Goal: Task Accomplishment & Management: Manage account settings

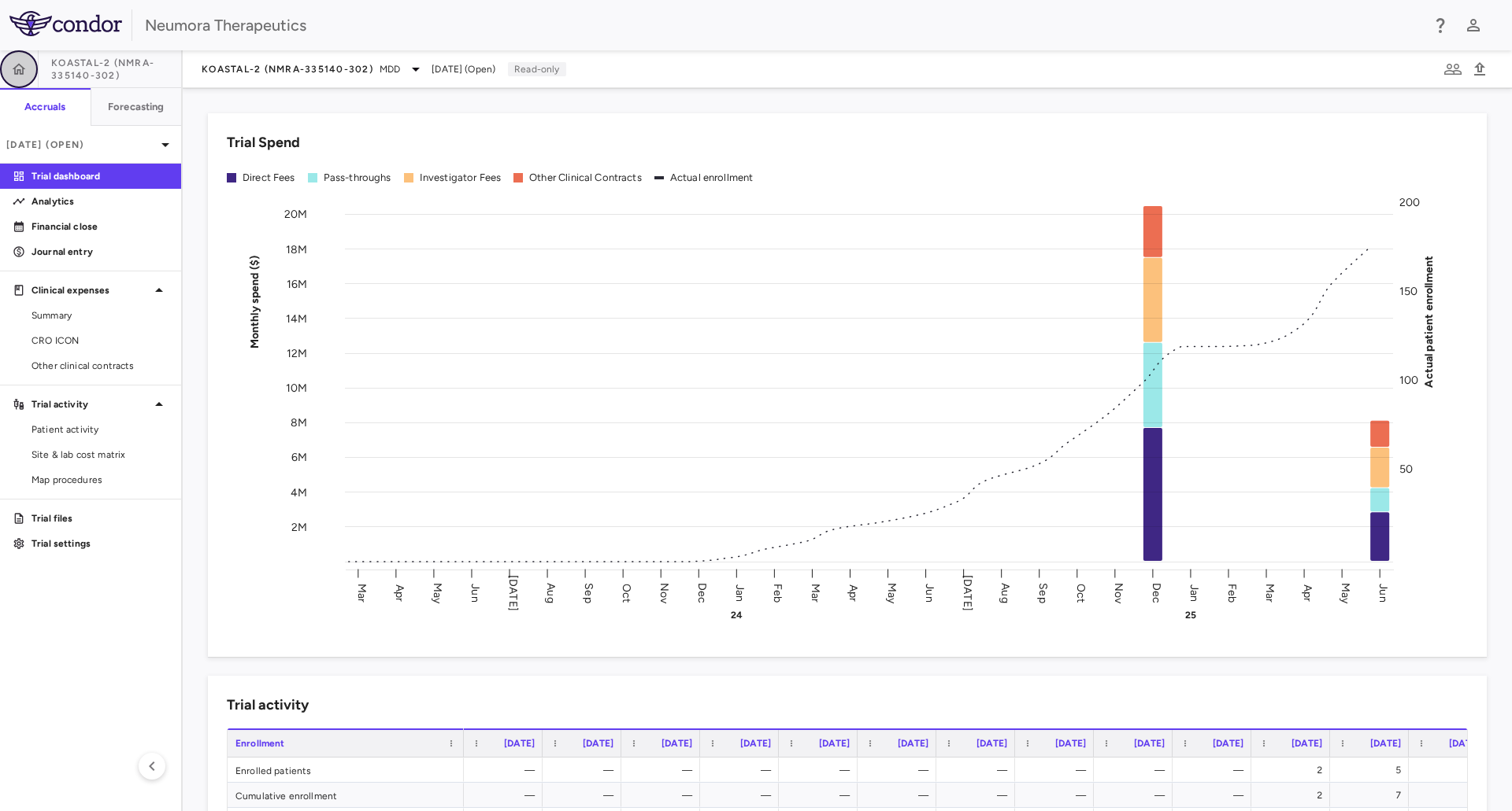
click at [6, 63] on button "button" at bounding box center [19, 69] width 38 height 38
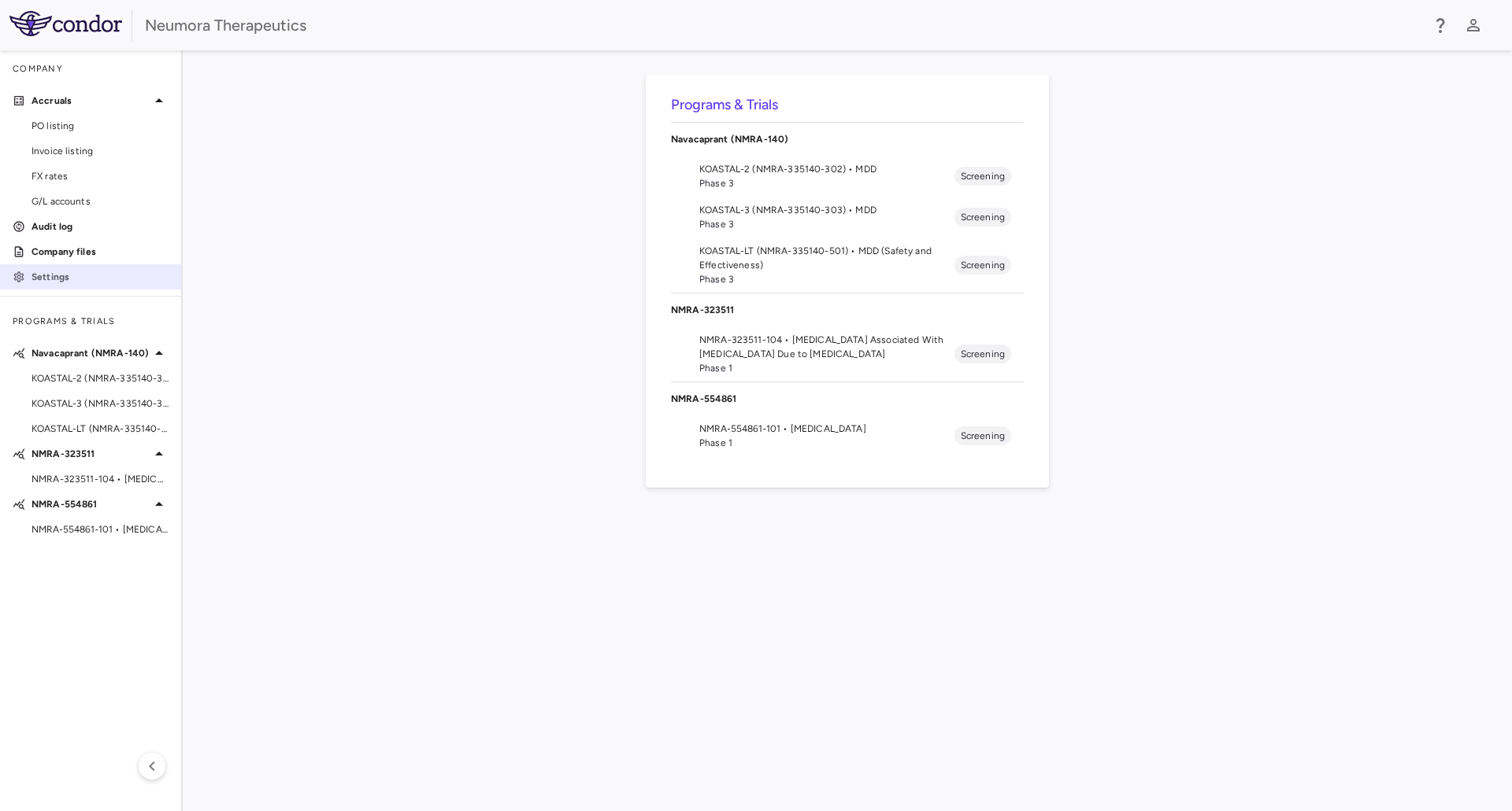
click at [39, 281] on p "Settings" at bounding box center [100, 277] width 137 height 14
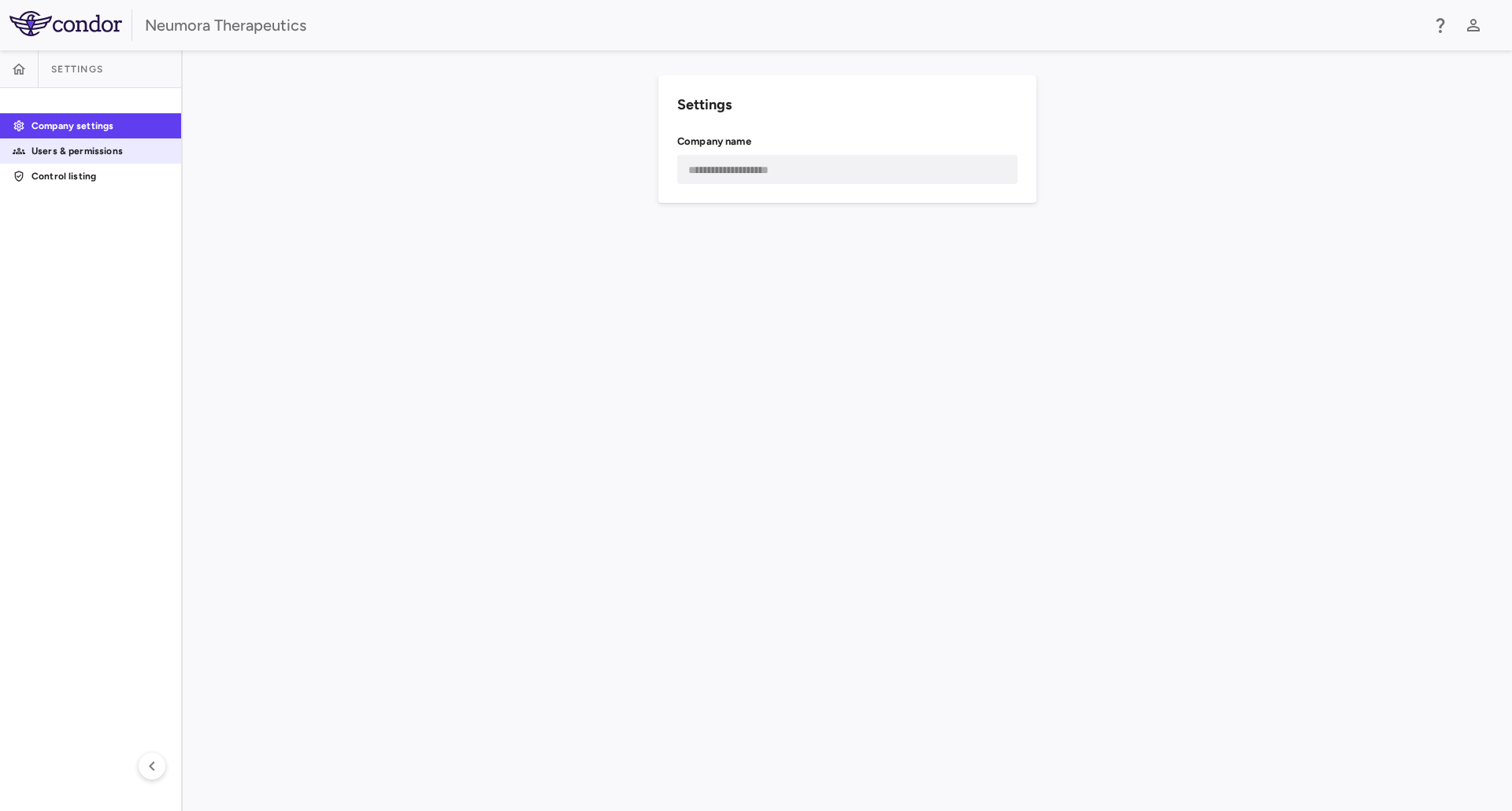
click at [44, 146] on p "Users & permissions" at bounding box center [100, 151] width 137 height 14
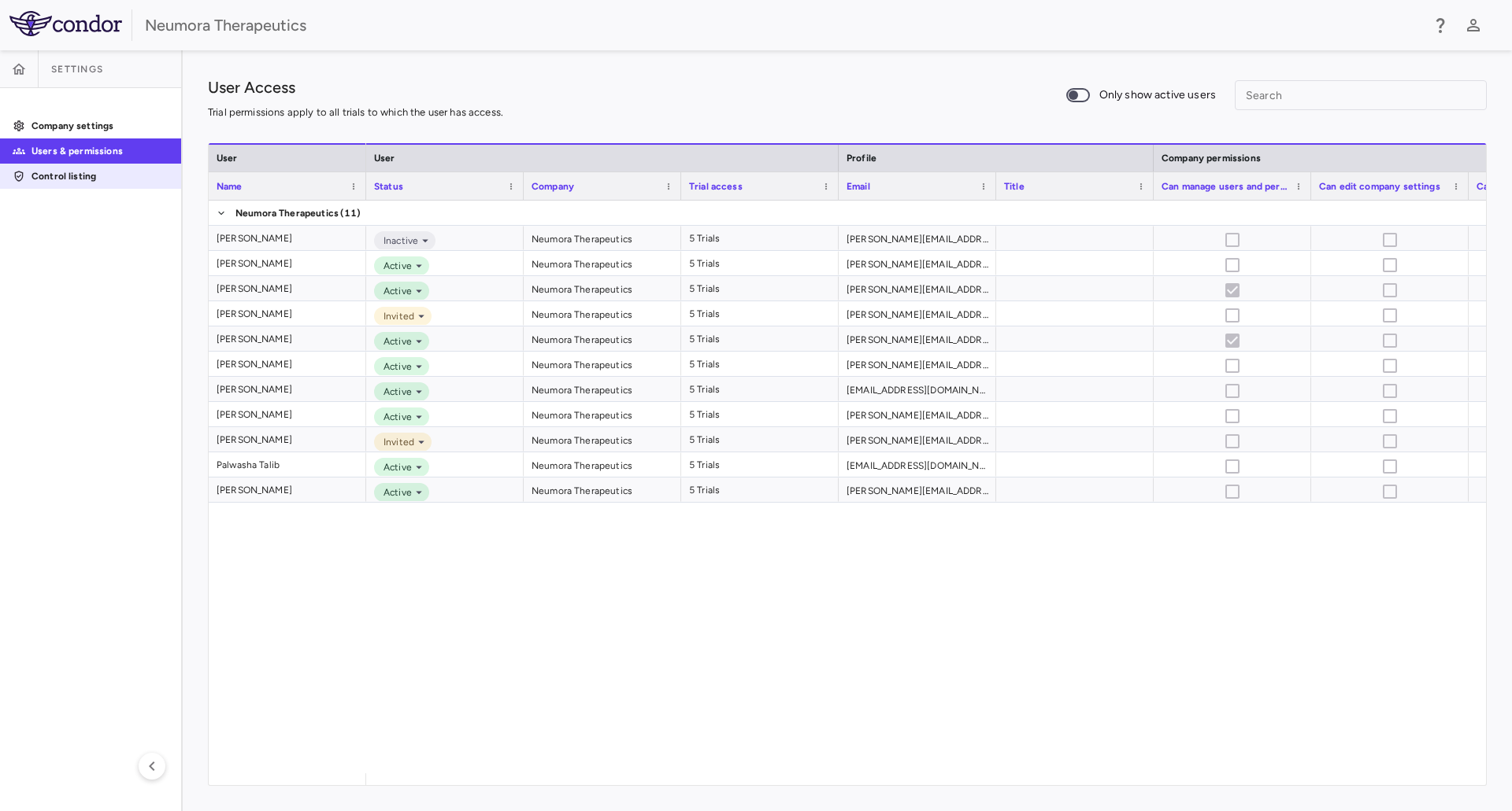
click at [84, 174] on p "Control listing" at bounding box center [100, 176] width 137 height 14
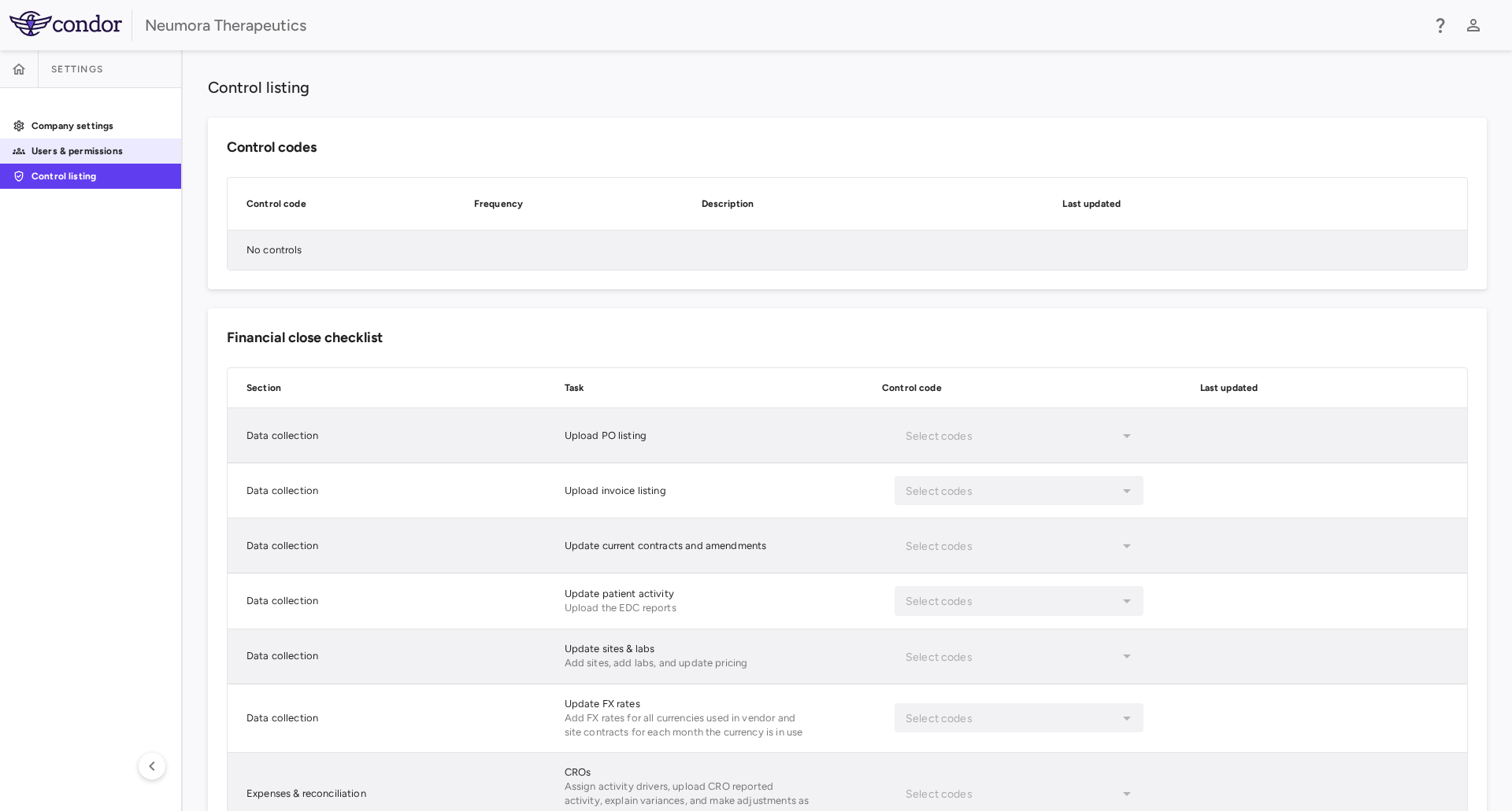
click at [85, 147] on p "Users & permissions" at bounding box center [100, 151] width 137 height 14
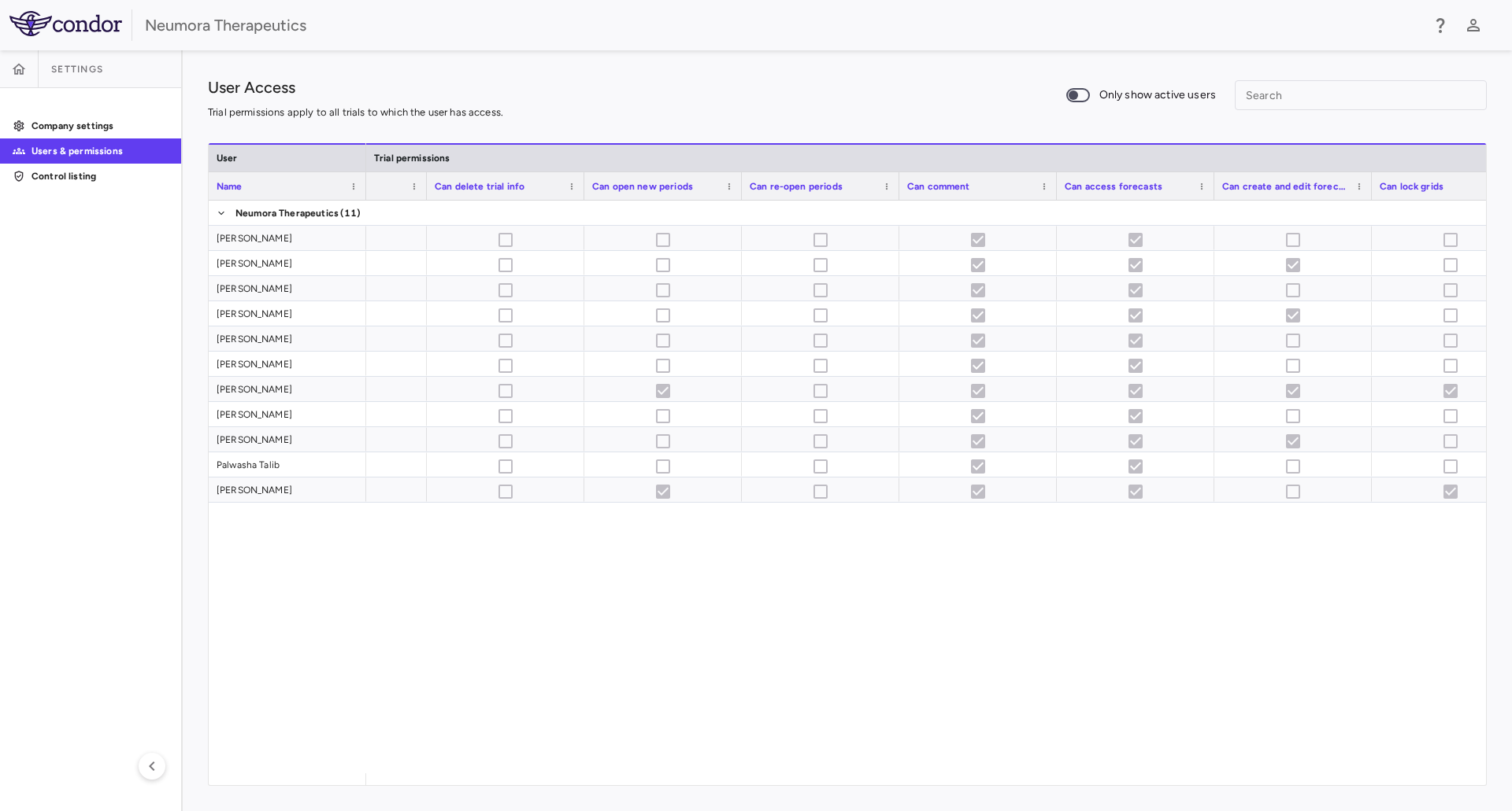
scroll to position [0, 1646]
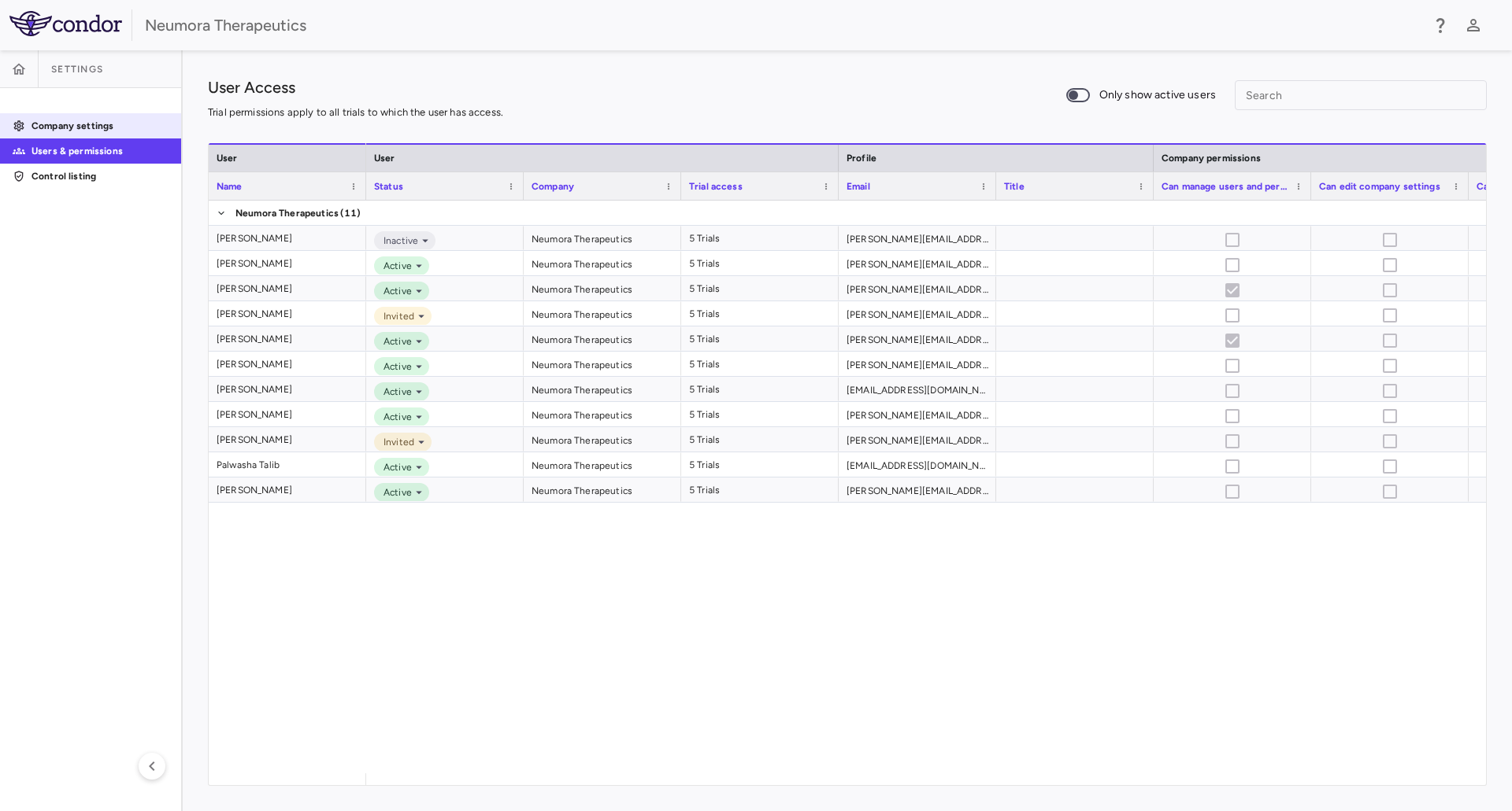
click at [25, 123] on div "Company settings" at bounding box center [96, 126] width 143 height 14
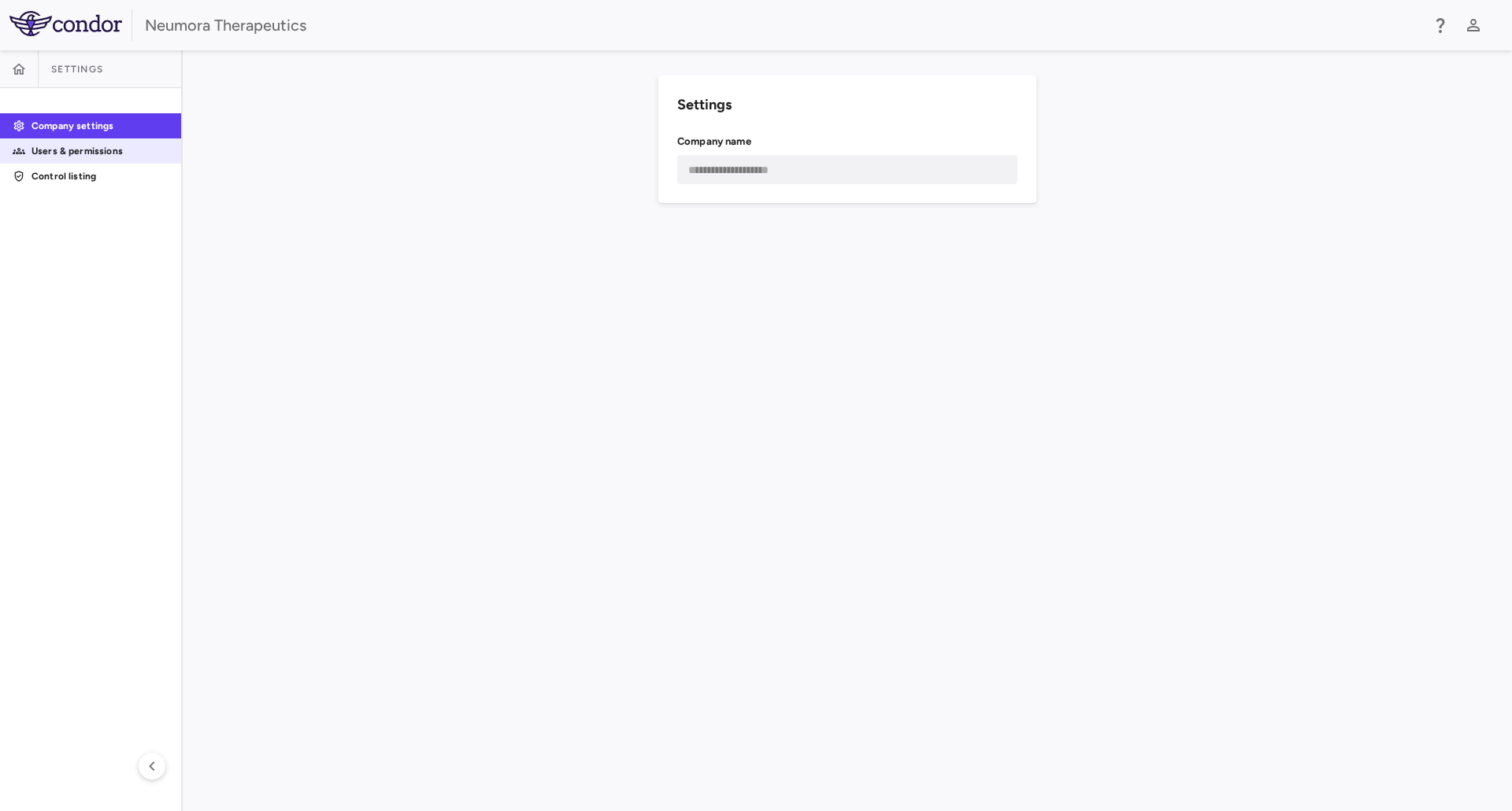
click at [66, 147] on p "Users & permissions" at bounding box center [100, 151] width 137 height 14
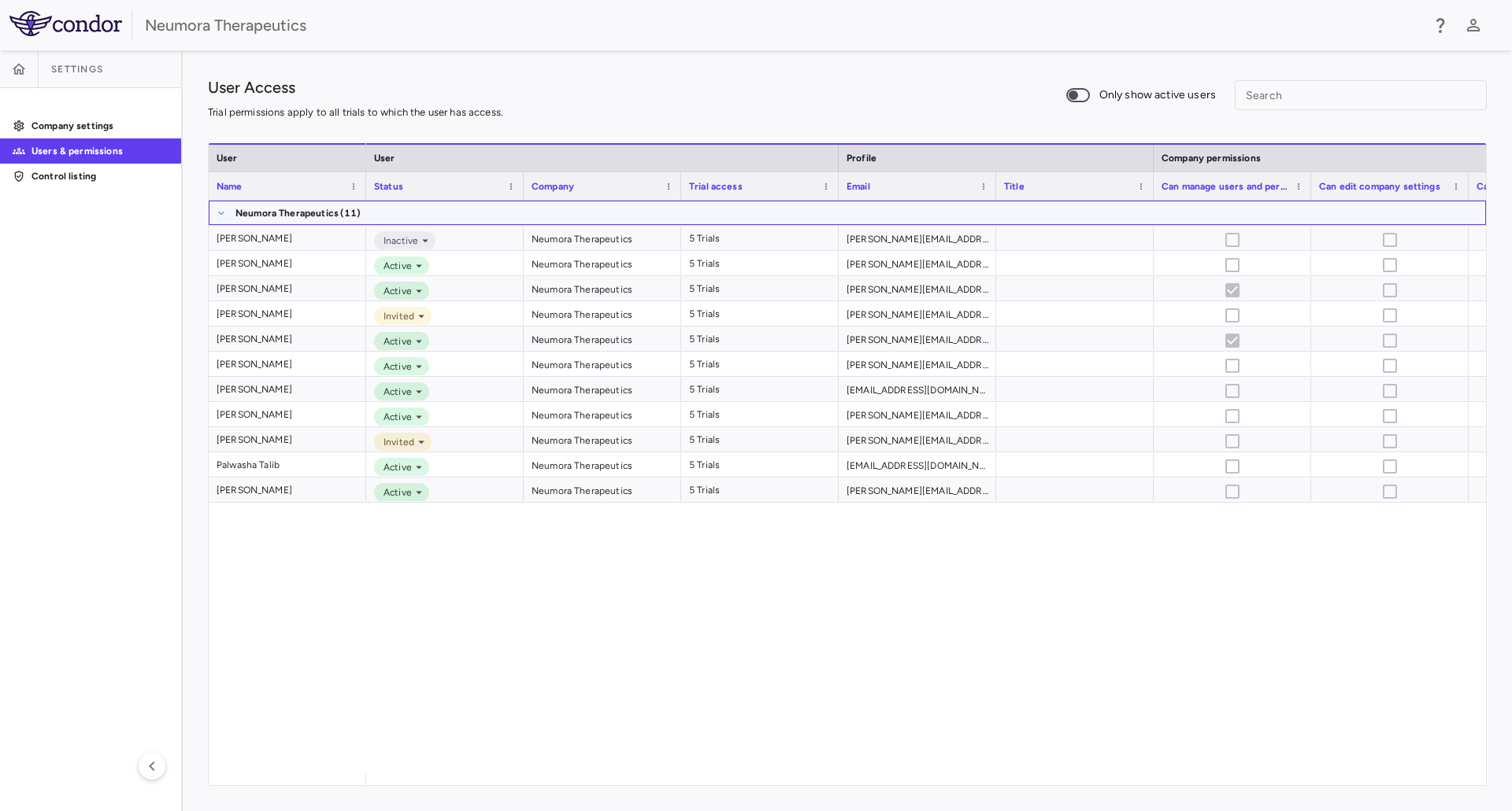
click at [223, 214] on span at bounding box center [221, 213] width 9 height 9
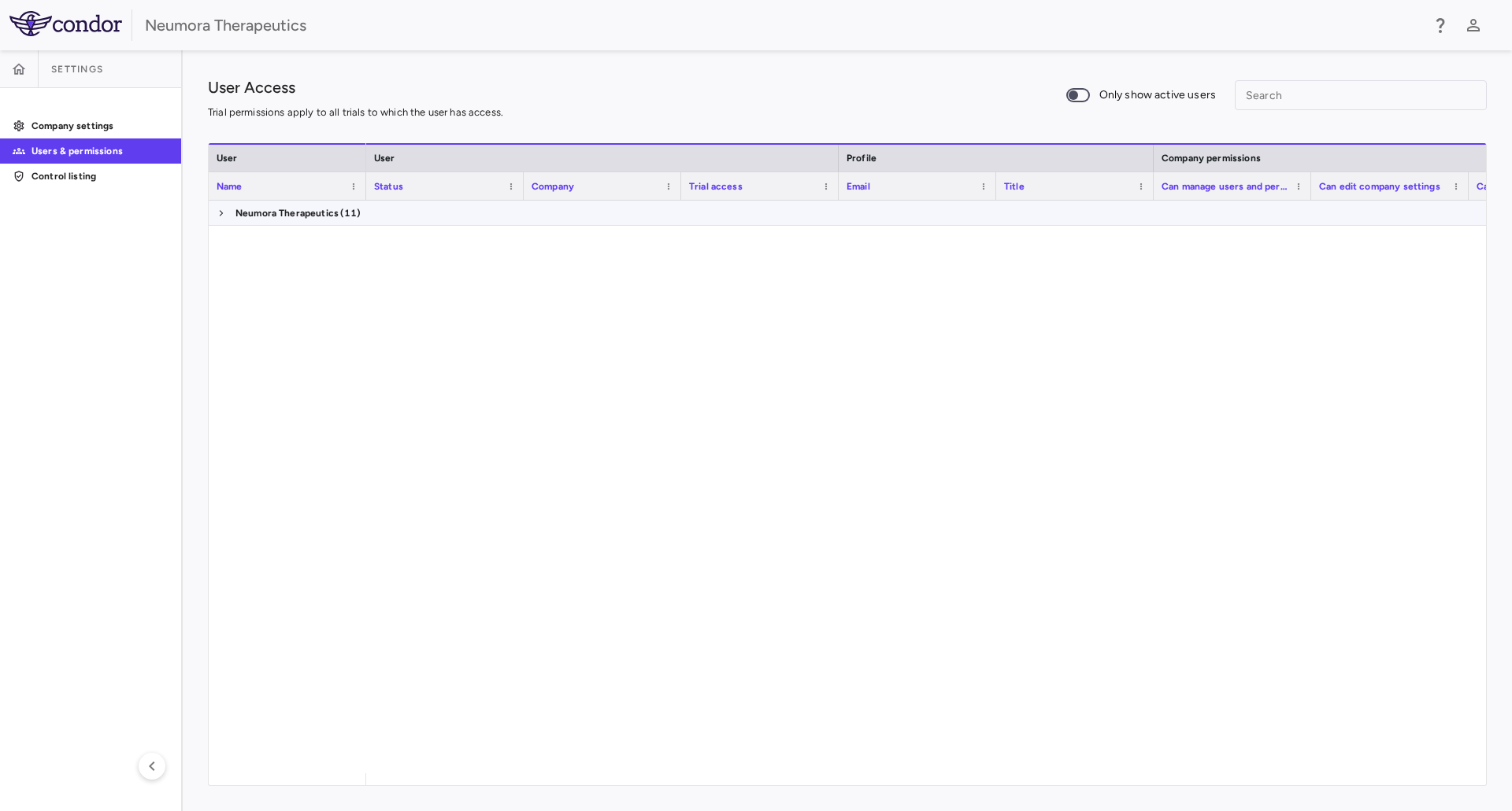
click at [223, 214] on span at bounding box center [221, 213] width 9 height 9
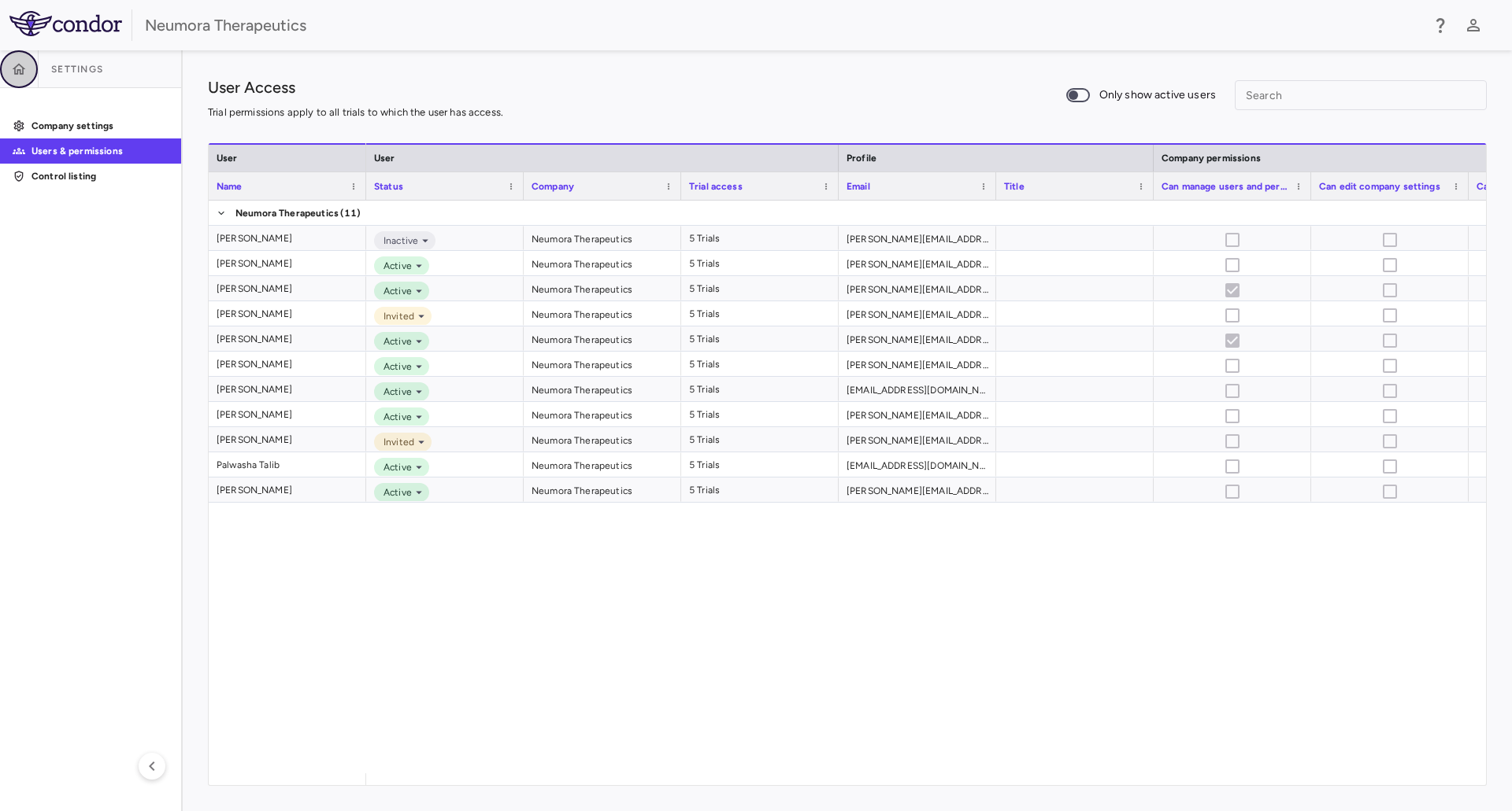
click at [14, 65] on icon "button" at bounding box center [19, 69] width 16 height 16
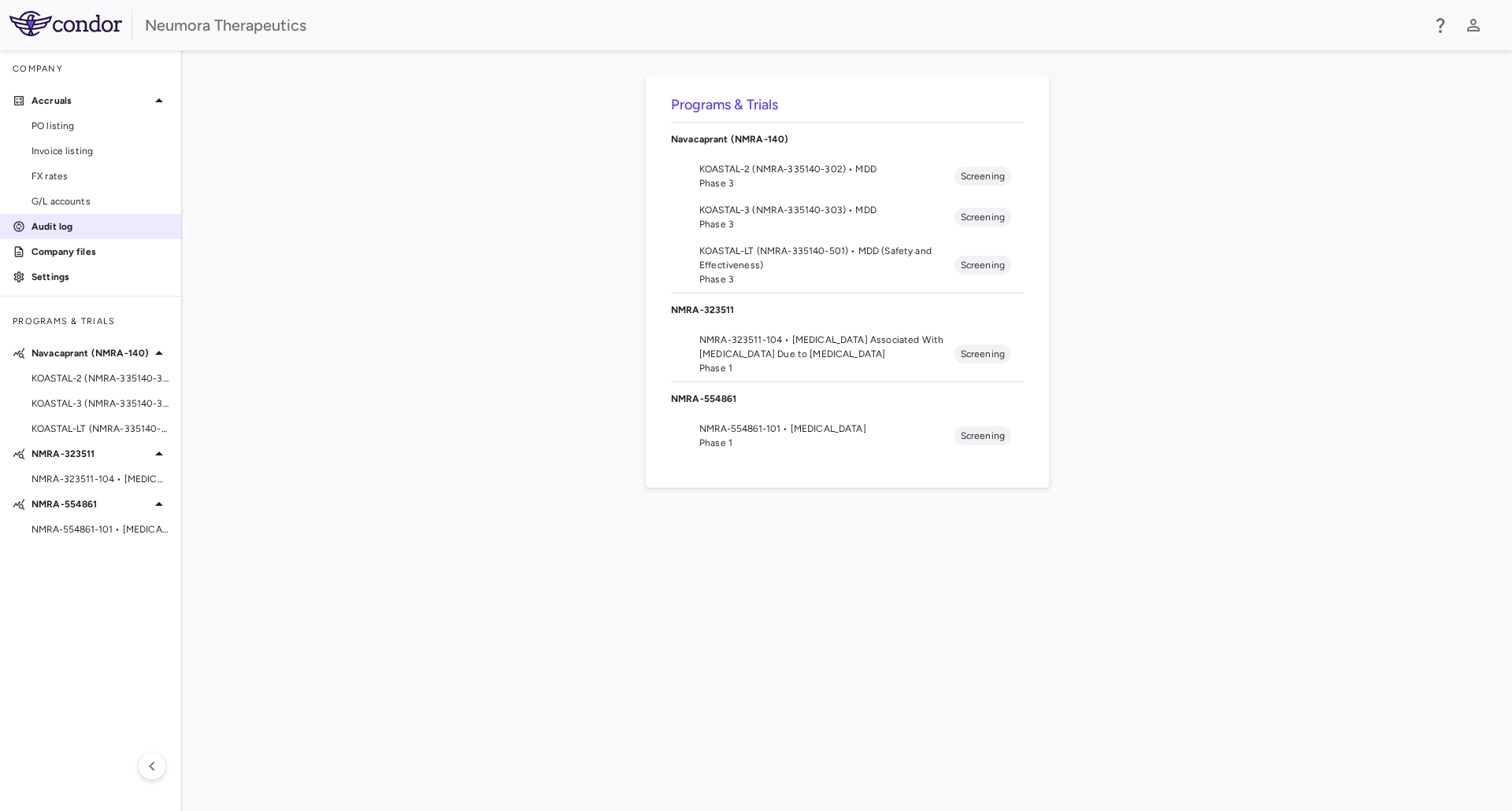
click at [57, 224] on p "Audit log" at bounding box center [100, 227] width 137 height 14
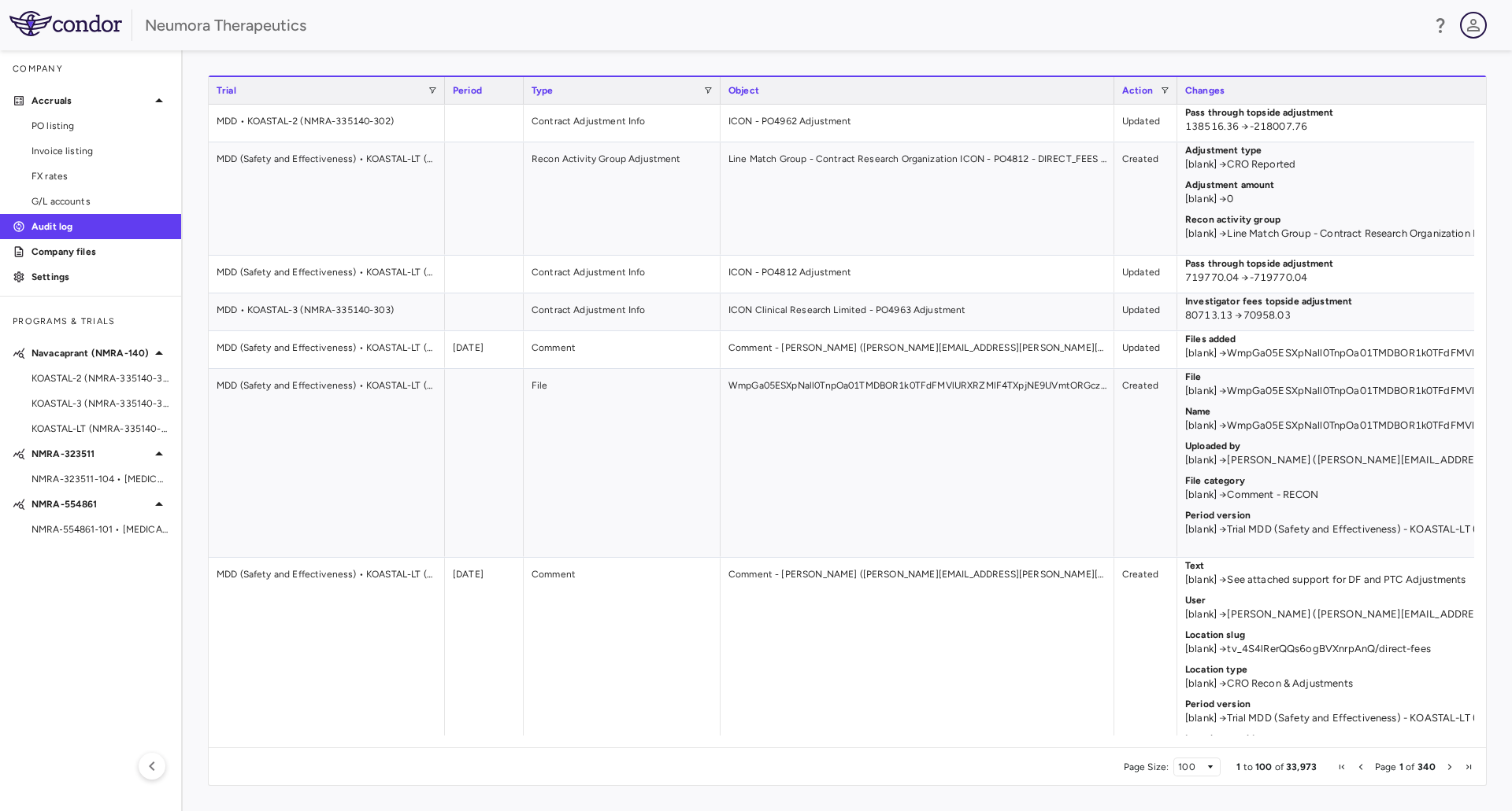
click at [1471, 20] on icon "button" at bounding box center [1473, 25] width 13 height 13
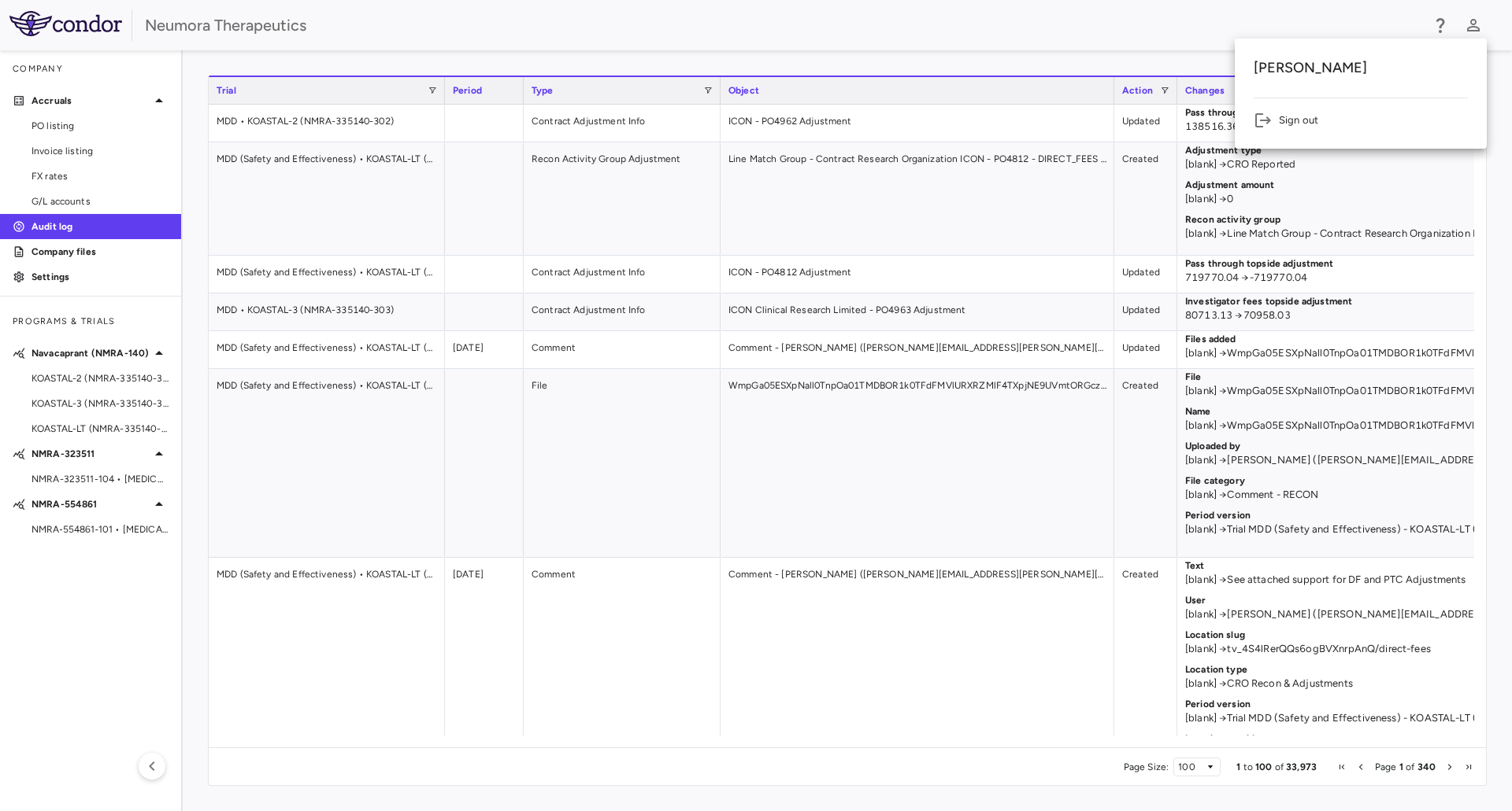
click at [1447, 23] on div at bounding box center [756, 406] width 1512 height 811
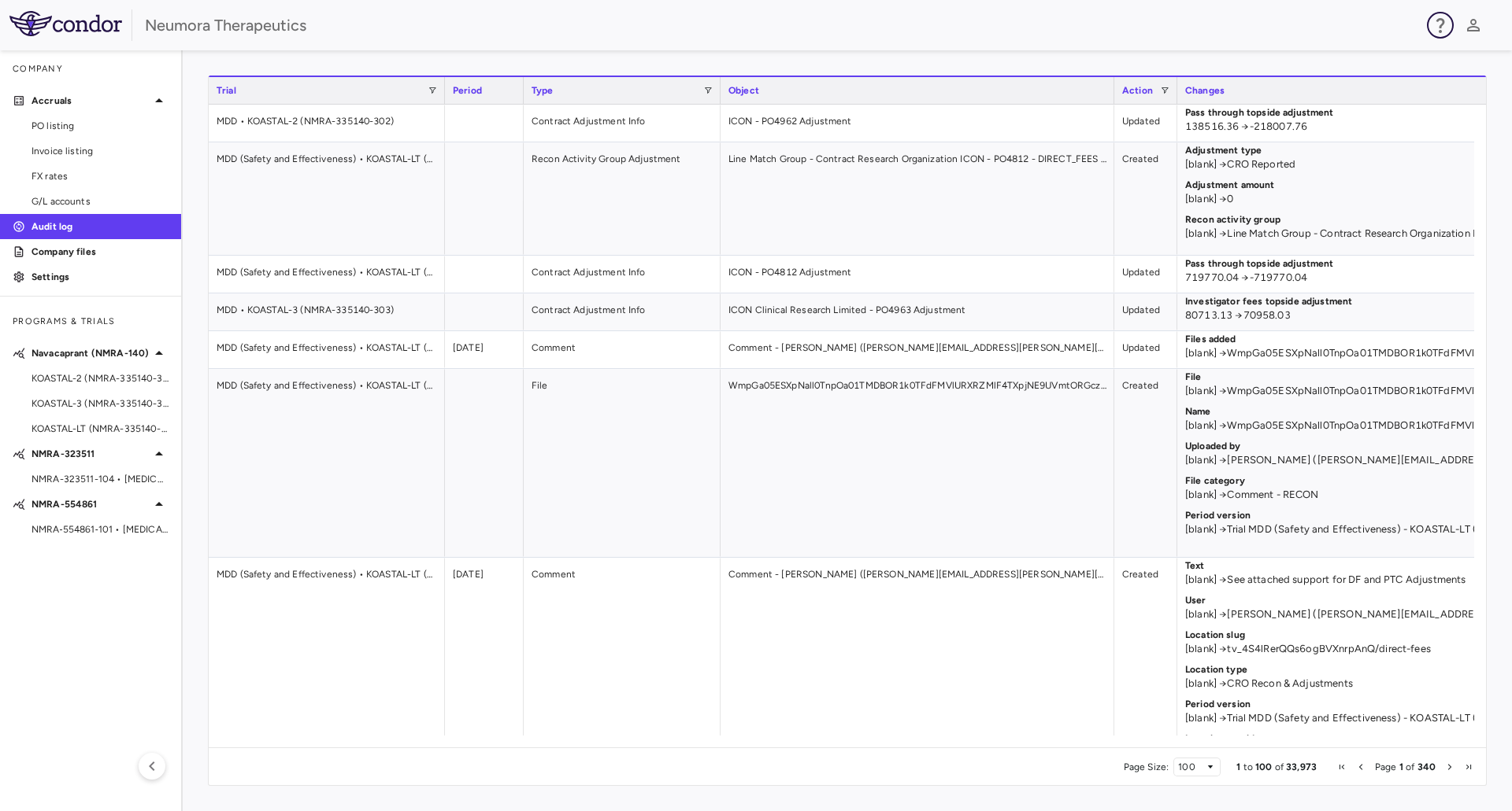
click at [1440, 24] on icon "button" at bounding box center [1440, 25] width 19 height 19
click at [1377, 73] on link "FAQ" at bounding box center [1367, 73] width 148 height 44
click at [71, 254] on div at bounding box center [756, 406] width 1512 height 811
click at [71, 254] on p "Company files" at bounding box center [100, 252] width 137 height 14
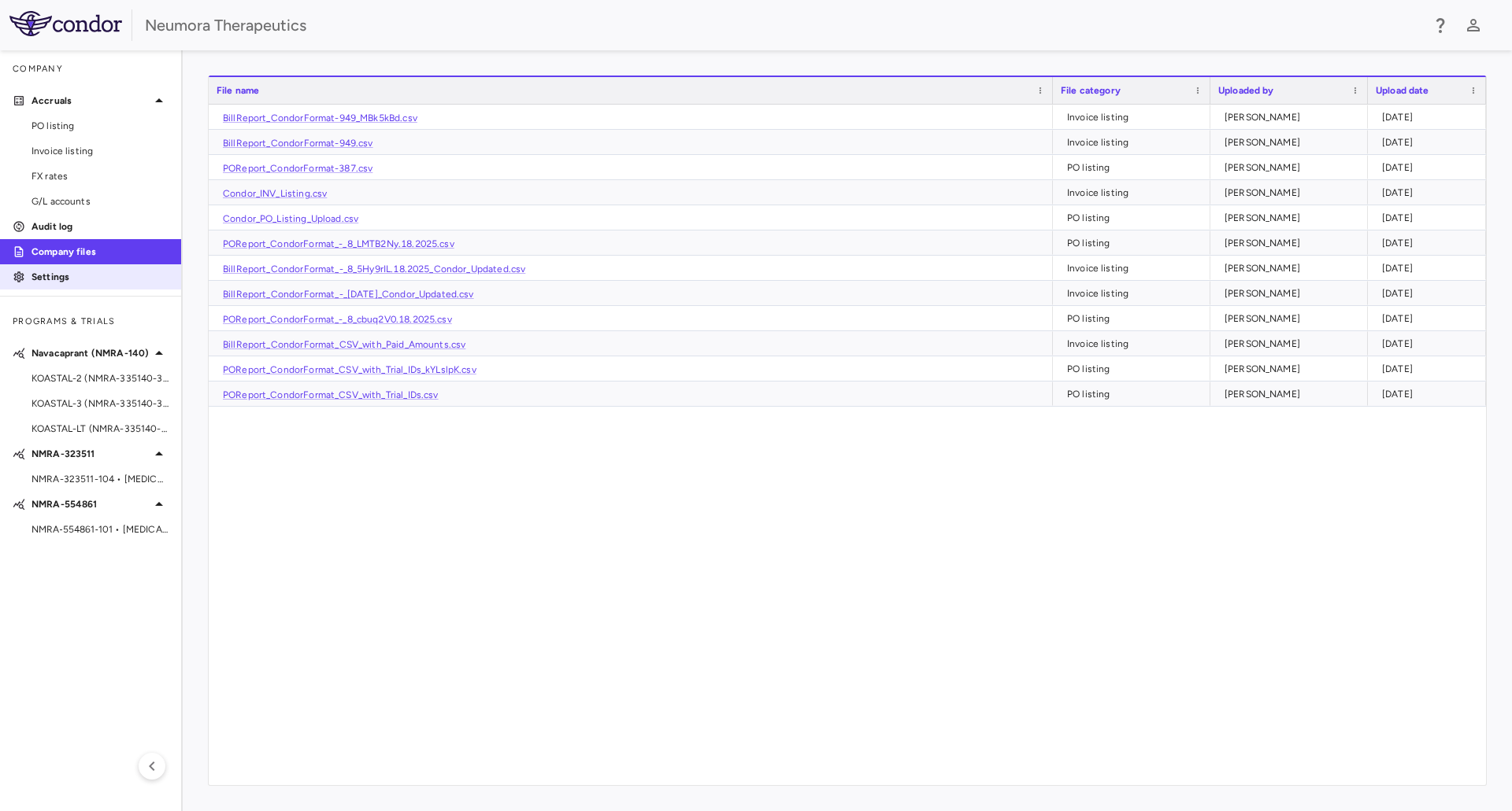
click at [64, 281] on p "Settings" at bounding box center [100, 277] width 137 height 14
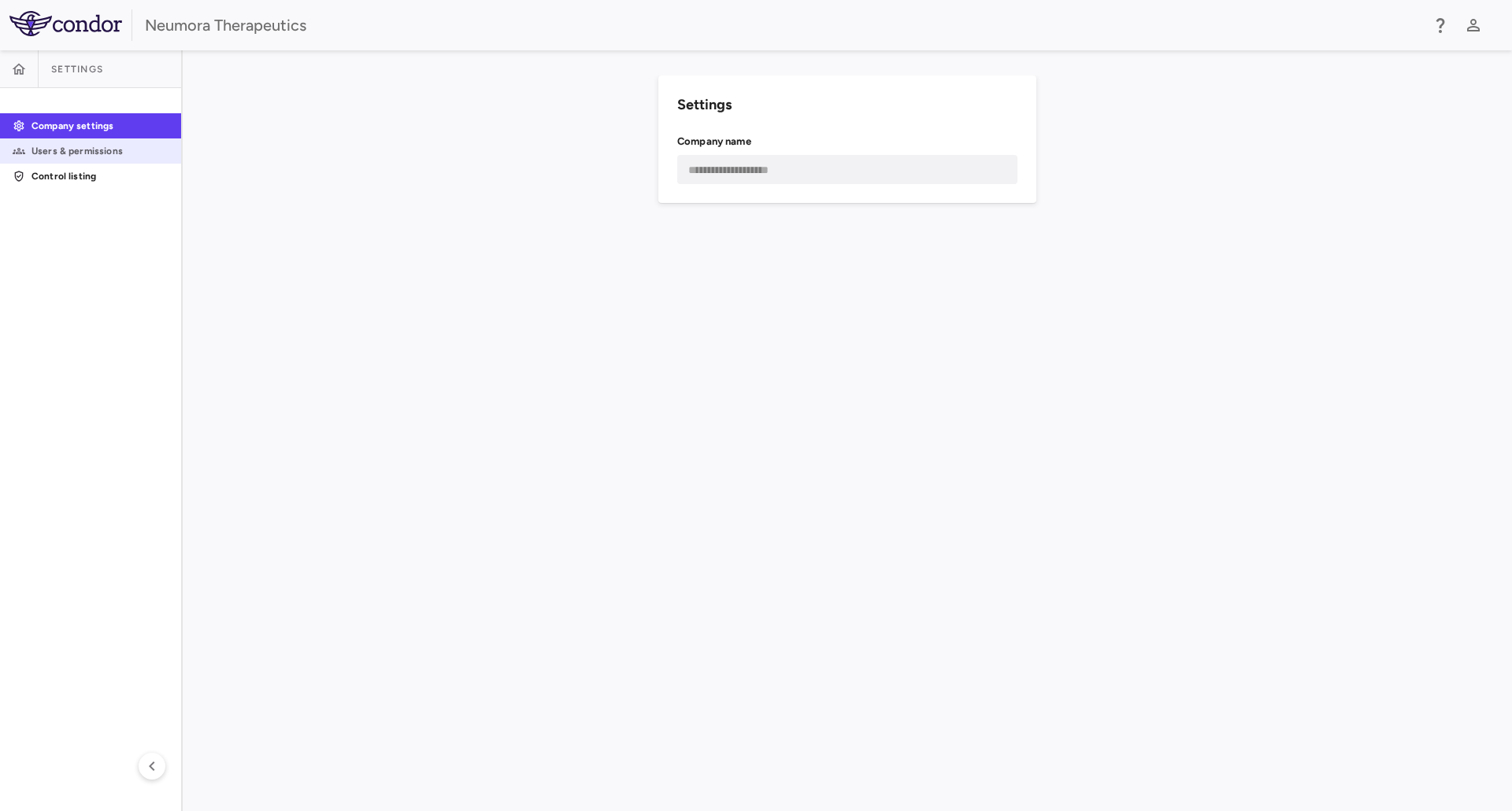
click at [44, 151] on p "Users & permissions" at bounding box center [100, 151] width 137 height 14
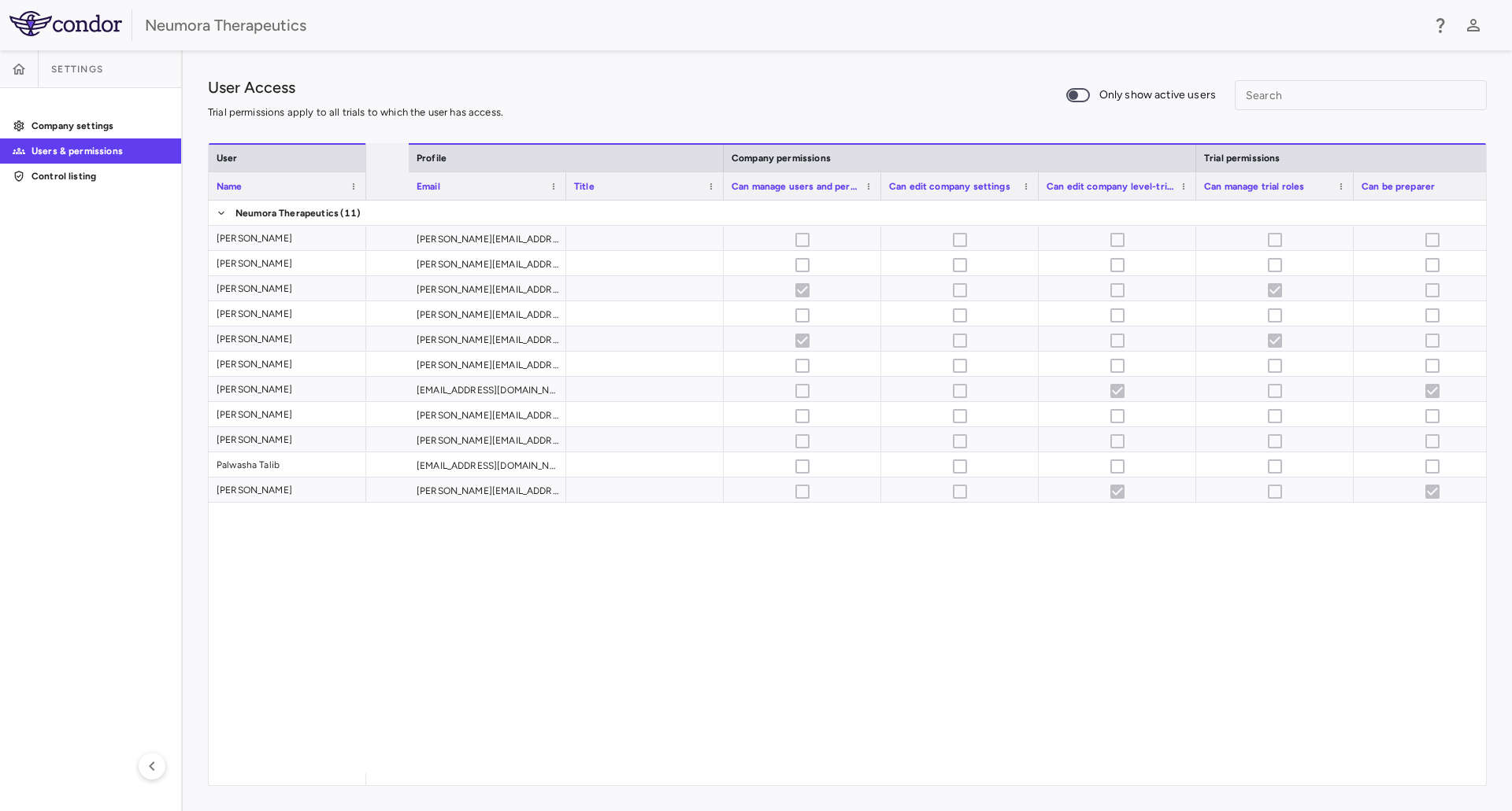
scroll to position [0, 872]
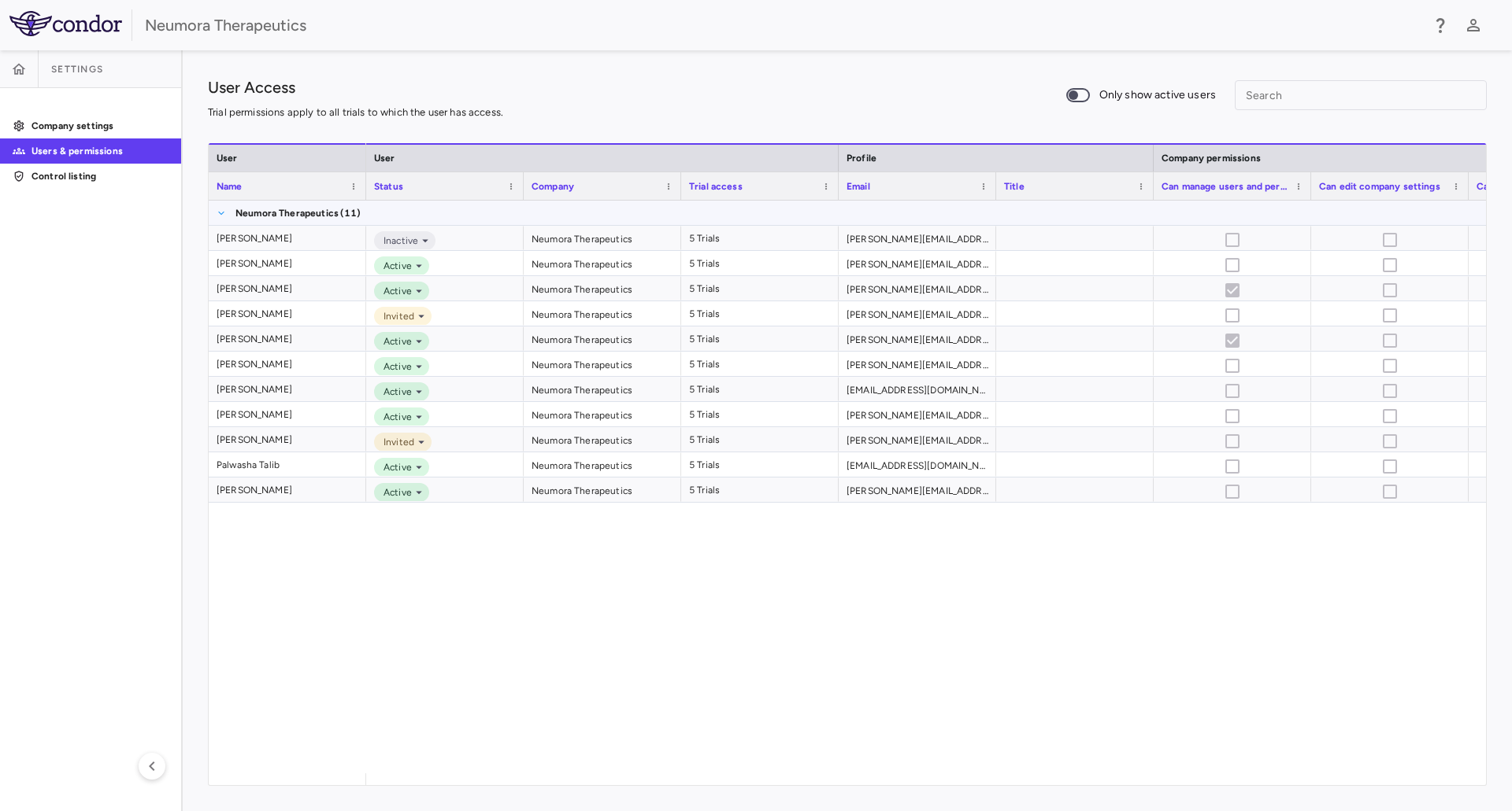
click at [223, 214] on span at bounding box center [221, 213] width 9 height 9
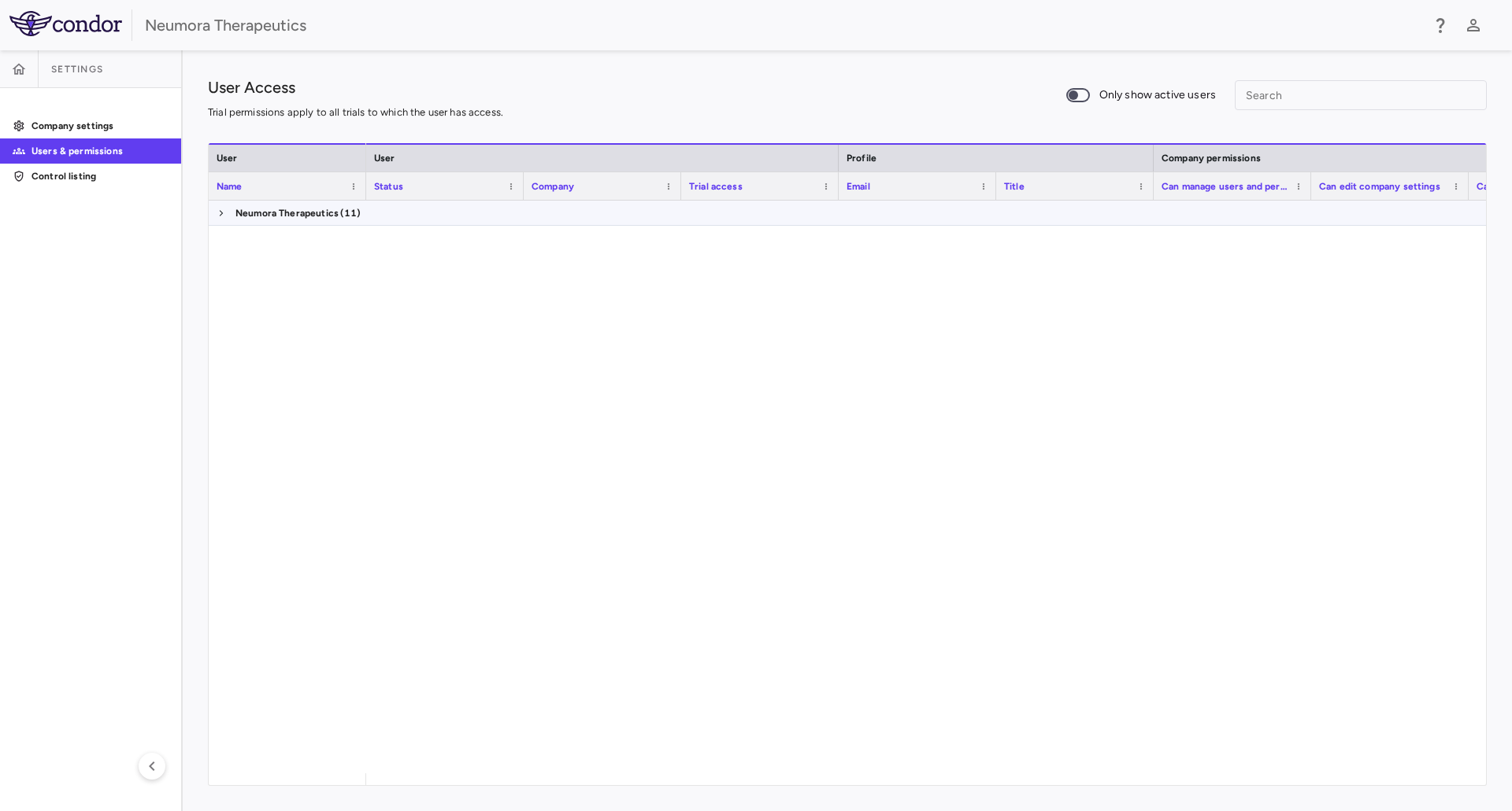
click at [223, 214] on span at bounding box center [221, 213] width 9 height 9
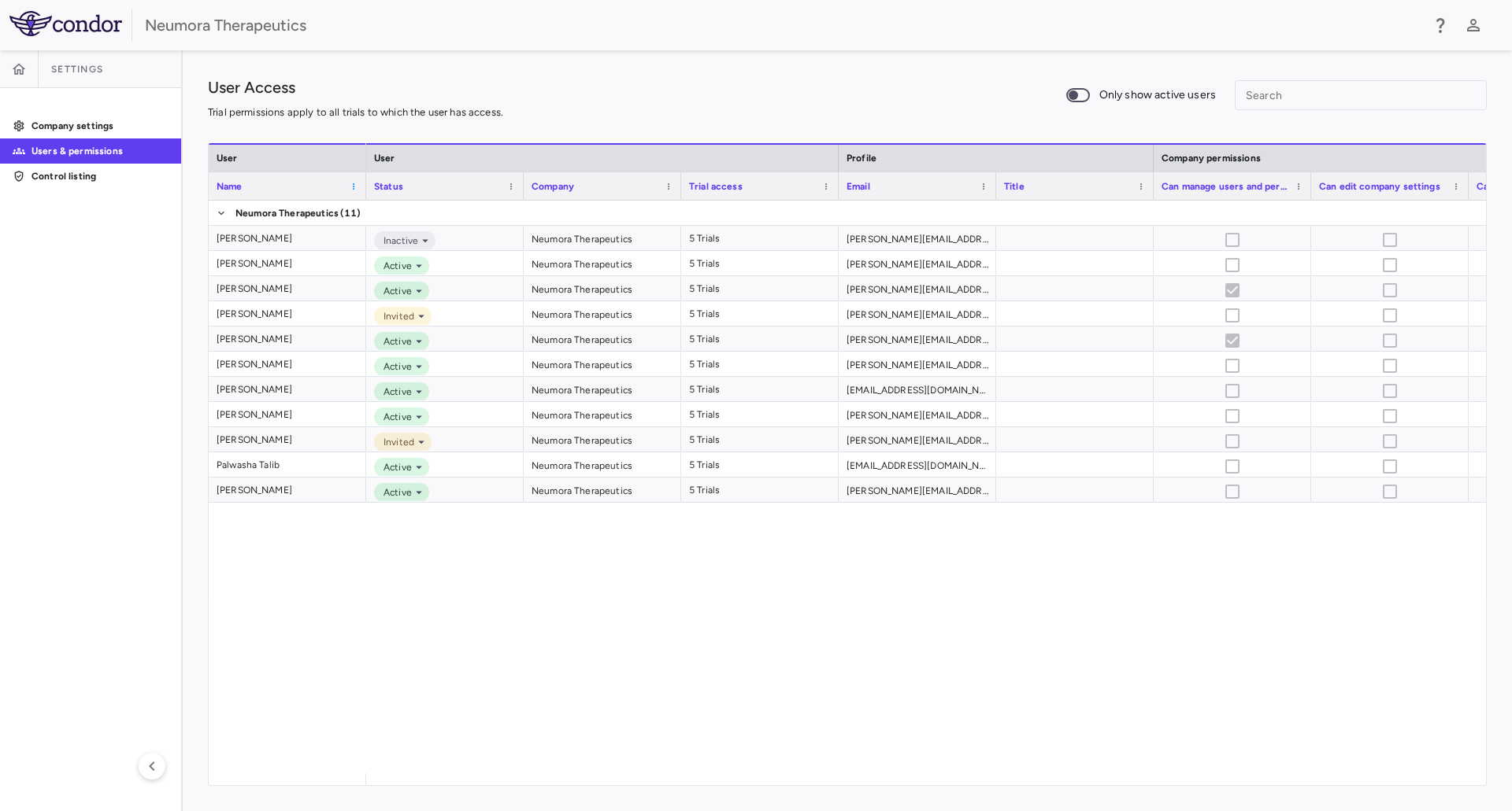
click at [353, 188] on span at bounding box center [353, 186] width 9 height 9
click at [290, 121] on div at bounding box center [847, 129] width 1279 height 28
click at [985, 189] on span at bounding box center [982, 186] width 9 height 9
click at [929, 100] on div "User Access Trial permissions apply to all trials to which the user has access.…" at bounding box center [847, 95] width 1279 height 39
click at [206, 84] on div "User Access Trial permissions apply to all trials to which the user has access.…" at bounding box center [847, 430] width 1329 height 761
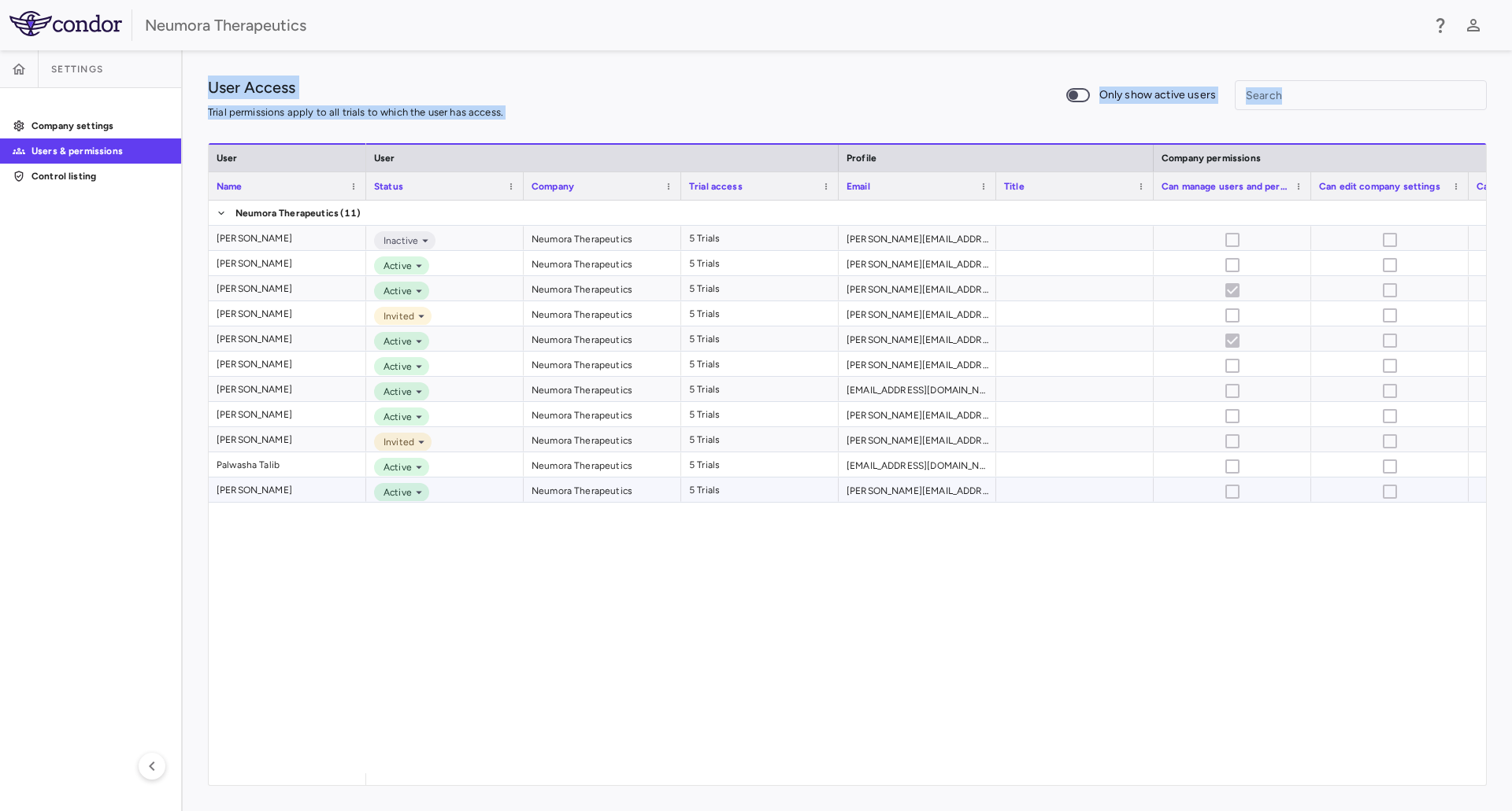
drag, startPoint x: 210, startPoint y: 84, endPoint x: 1089, endPoint y: 477, distance: 962.9
click at [1089, 477] on div "User Access Trial permissions apply to all trials to which the user has access.…" at bounding box center [847, 431] width 1279 height 711
click at [1205, 581] on div "Inactive Neumora Therapeutics 5 Trials [PERSON_NAME][EMAIL_ADDRESS][PERSON_NAME…" at bounding box center [925, 487] width 1120 height 573
click at [54, 122] on p "Company settings" at bounding box center [100, 126] width 137 height 14
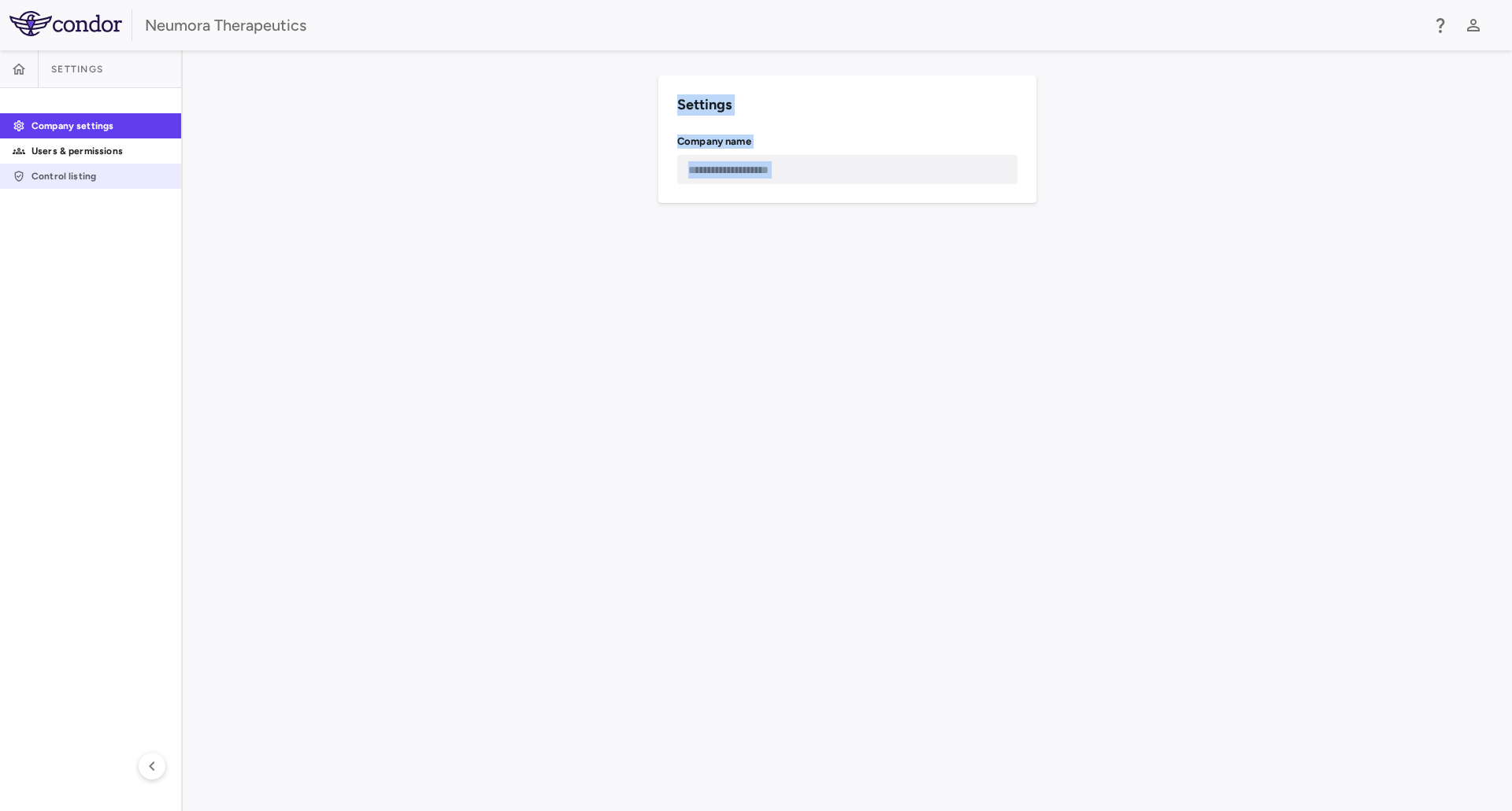
click at [58, 173] on p "Control listing" at bounding box center [100, 176] width 137 height 14
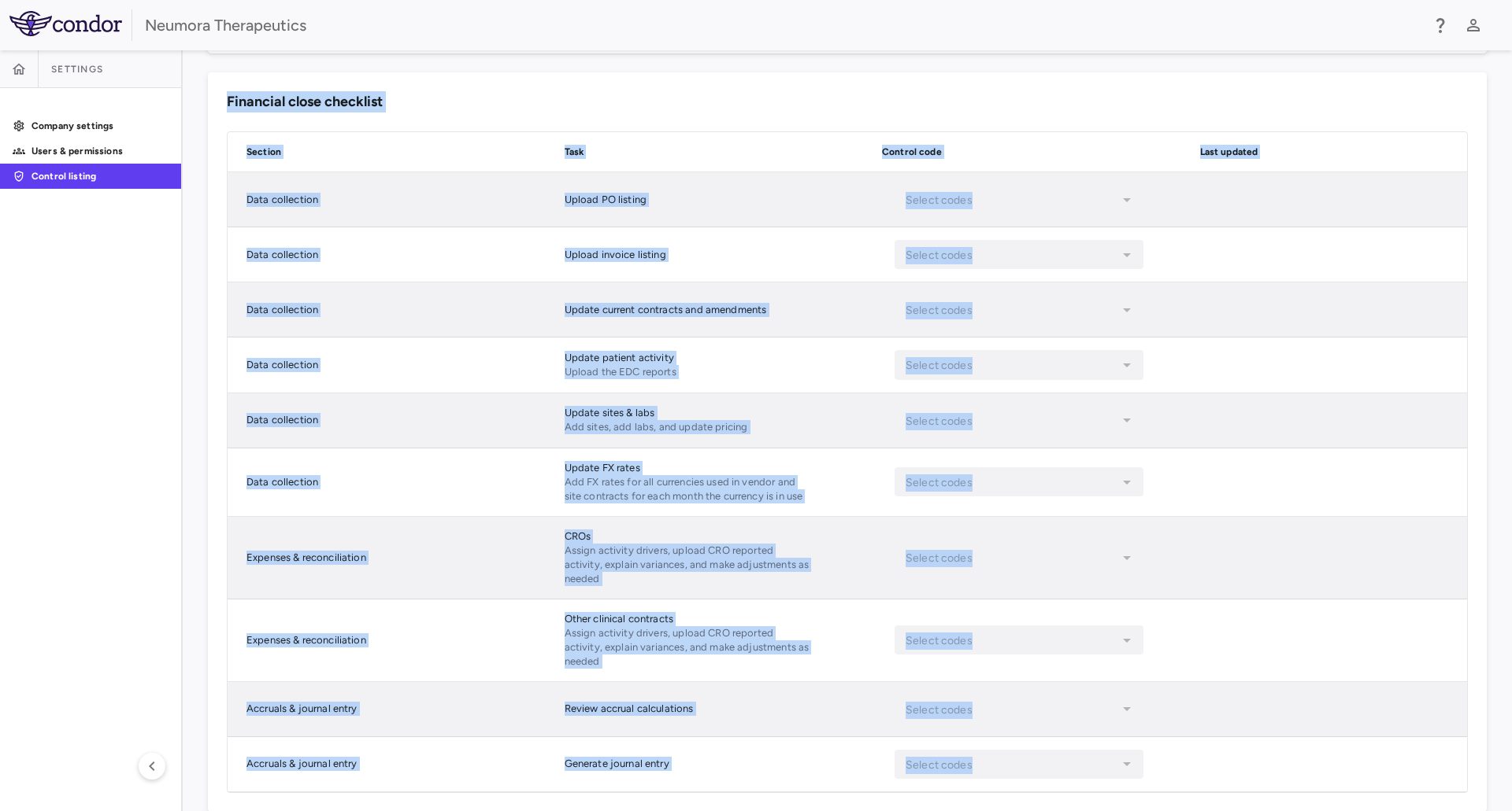
click at [433, 515] on div "Data collection" at bounding box center [371, 482] width 287 height 68
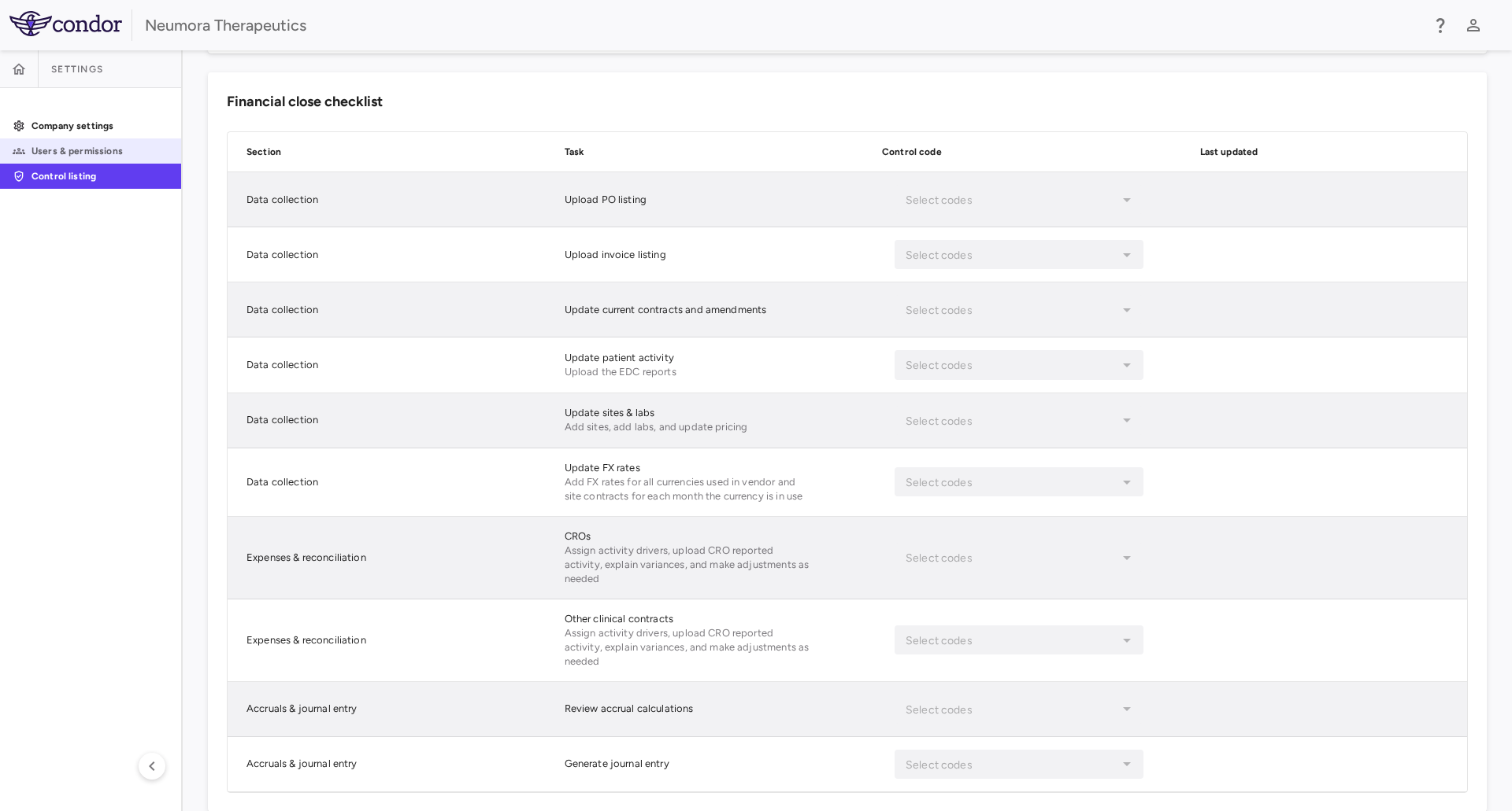
click at [36, 147] on p "Users & permissions" at bounding box center [100, 151] width 137 height 14
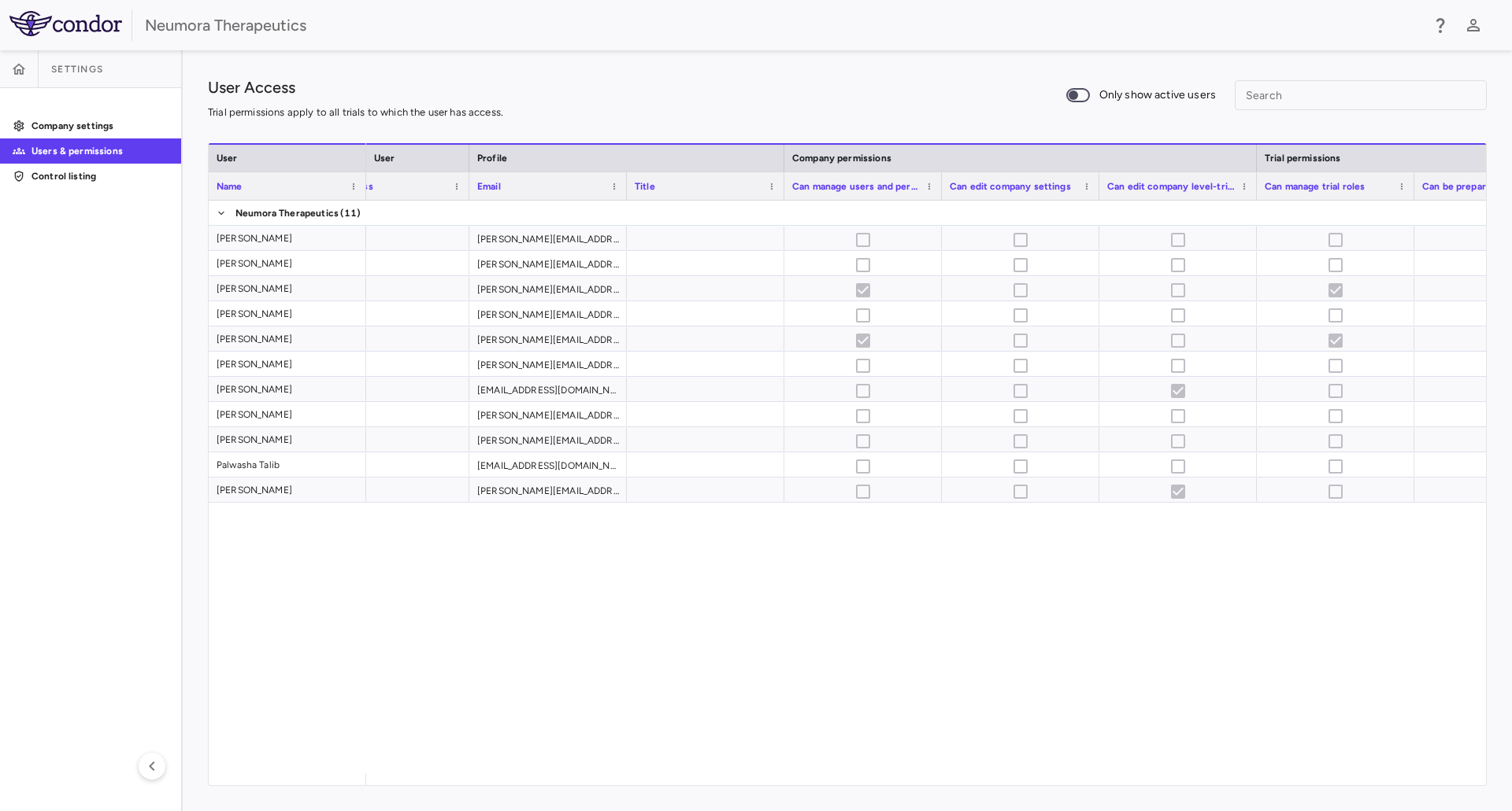
scroll to position [0, 348]
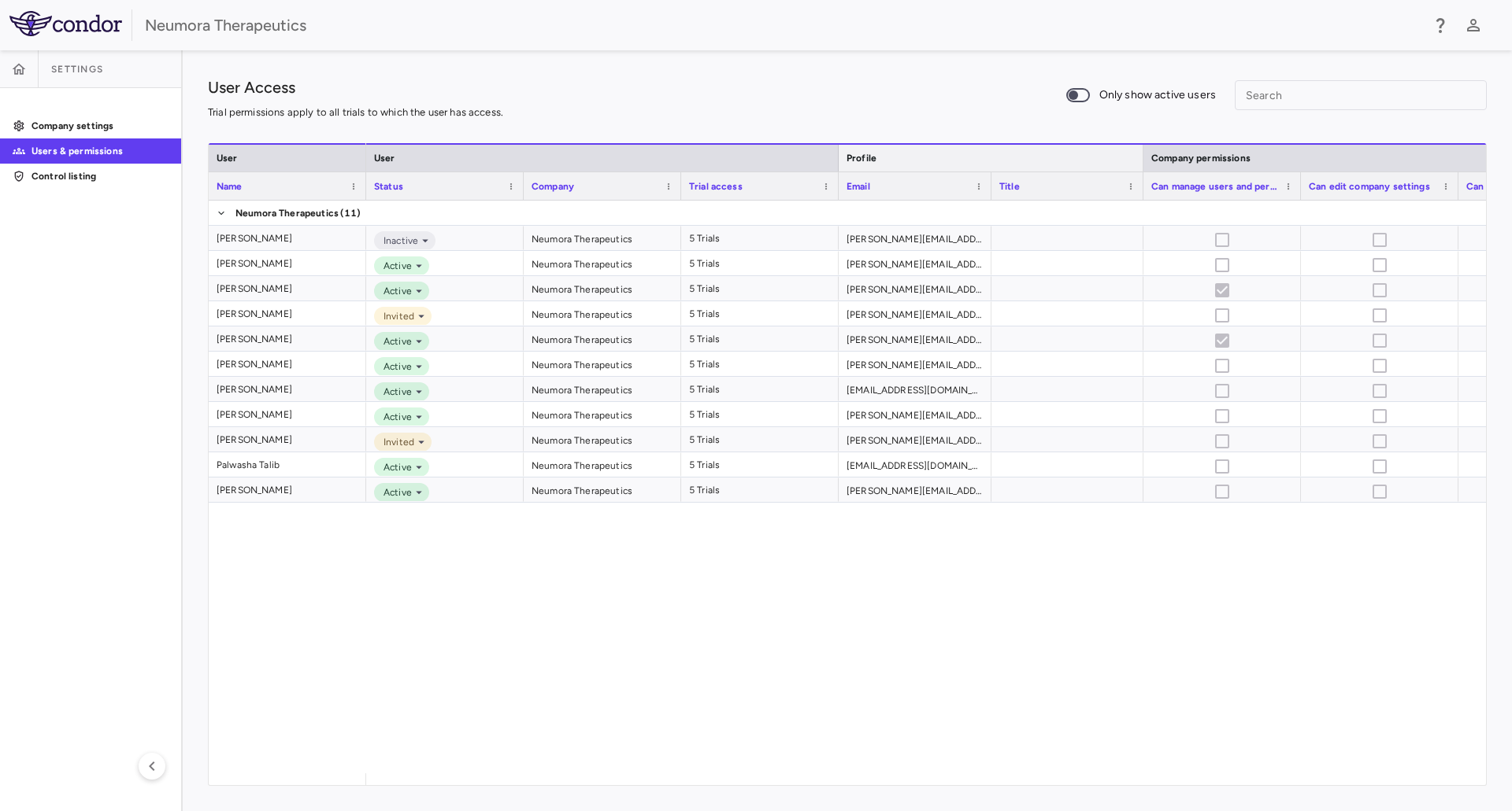
drag, startPoint x: 1155, startPoint y: 162, endPoint x: 1145, endPoint y: 165, distance: 10.4
click at [1145, 165] on div at bounding box center [1142, 158] width 6 height 27
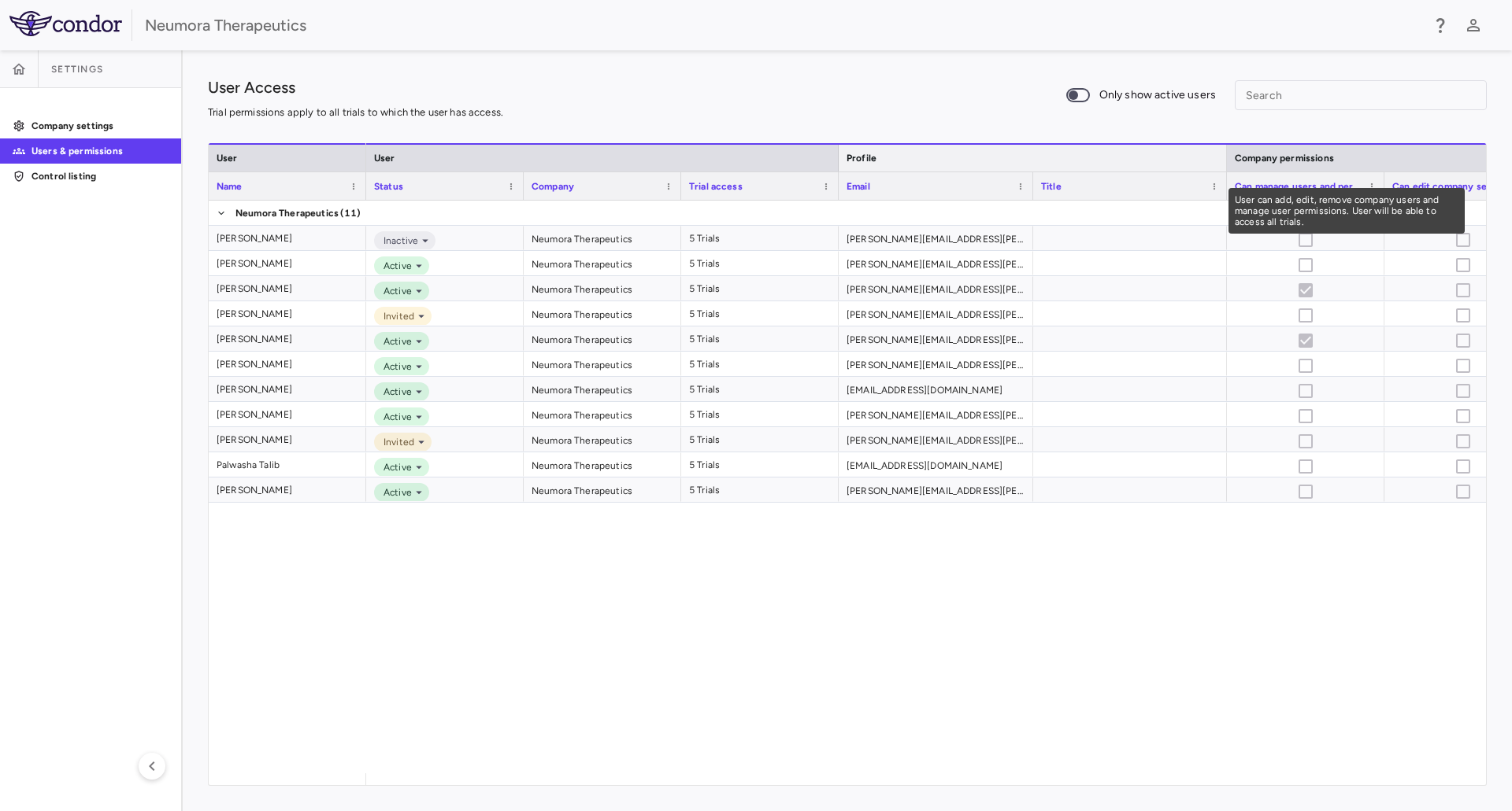
drag, startPoint x: 1144, startPoint y: 166, endPoint x: 1227, endPoint y: 175, distance: 83.5
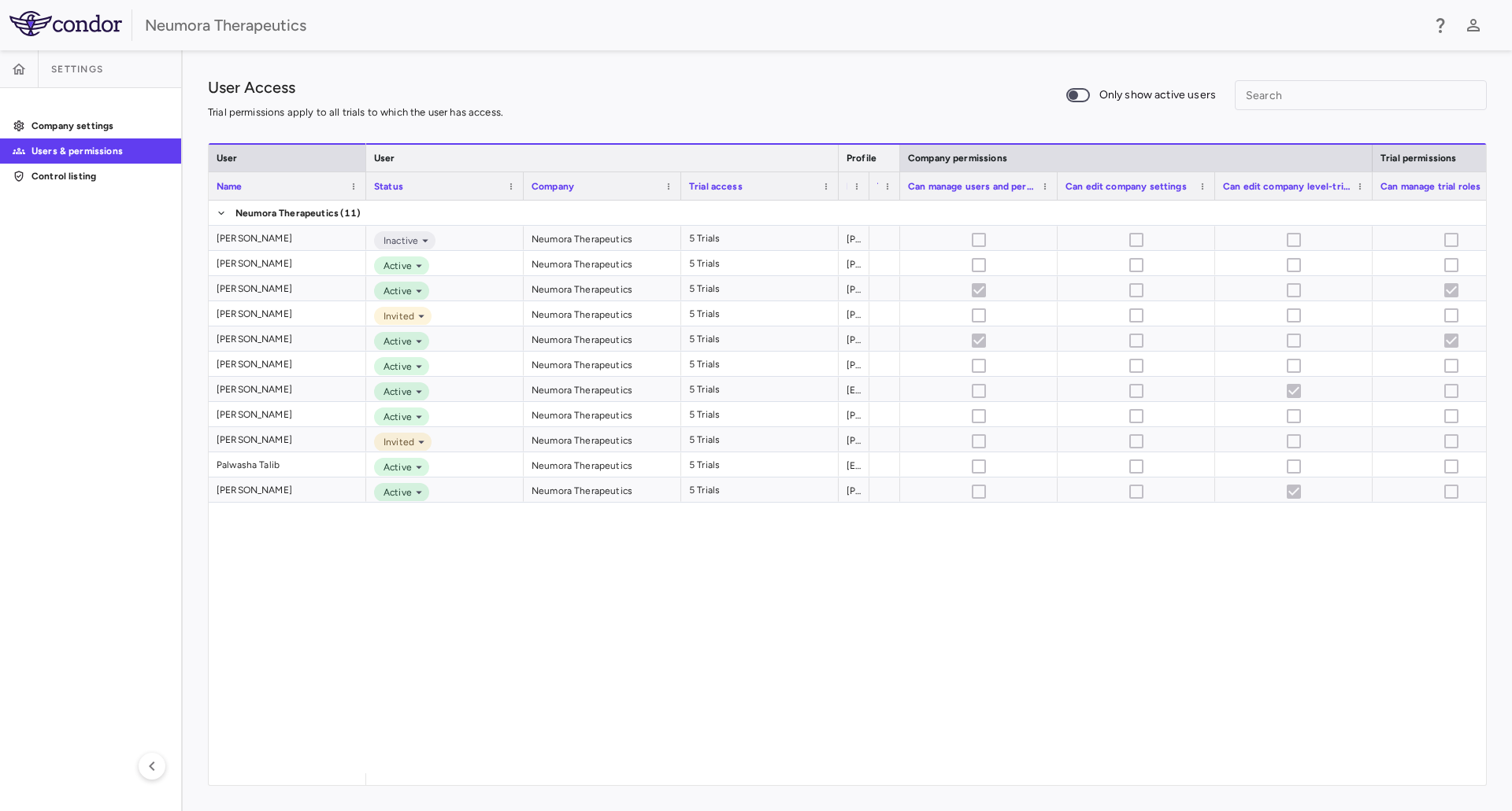
drag, startPoint x: 1226, startPoint y: 158, endPoint x: 811, endPoint y: 151, distance: 415.1
drag, startPoint x: 838, startPoint y: 162, endPoint x: 818, endPoint y: 213, distance: 54.8
click at [818, 213] on div "User Name User Profile Company permissions Trial permissions Status Company" at bounding box center [847, 463] width 1277 height 642
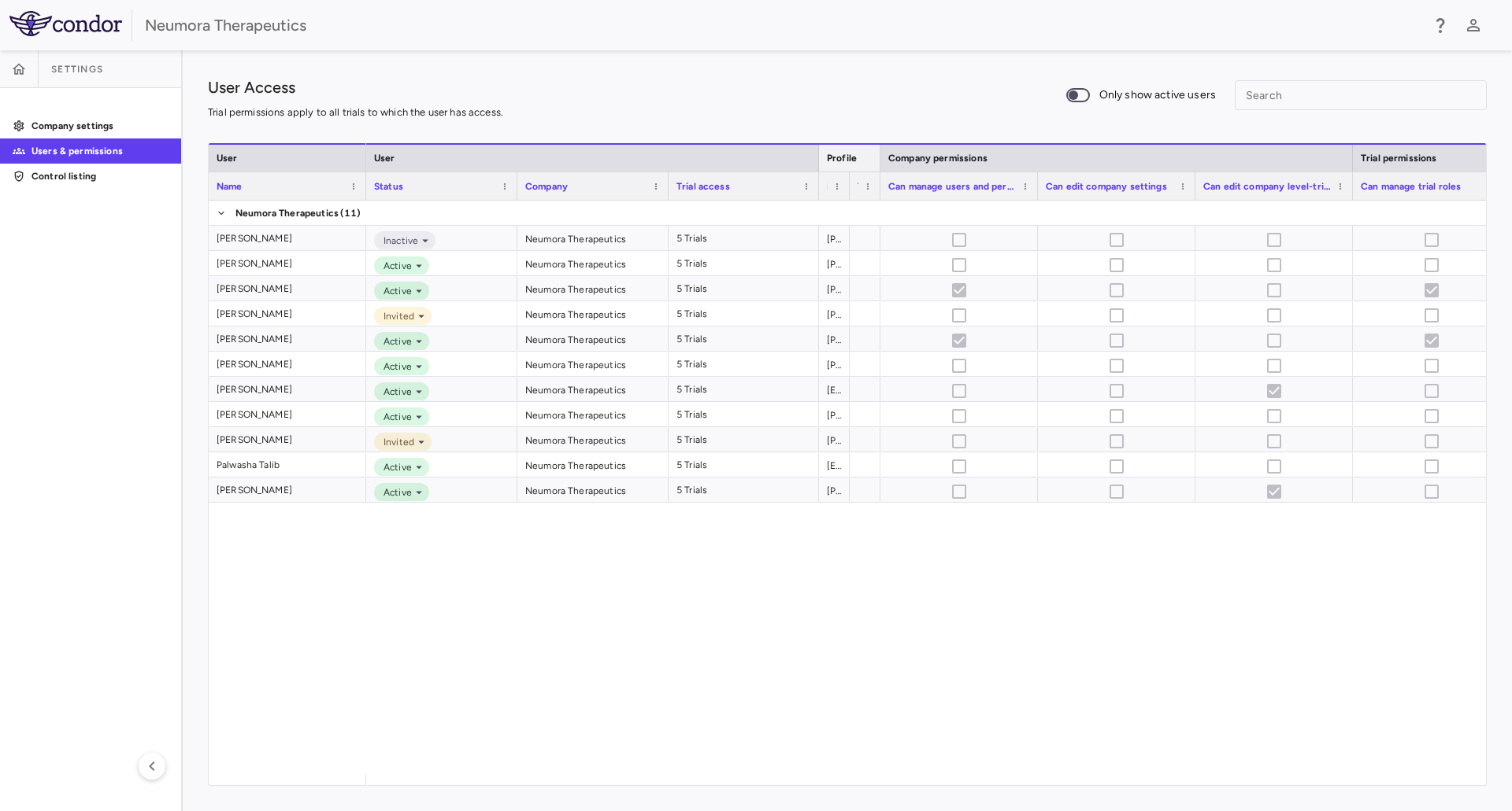
click at [882, 154] on div "Company permissions" at bounding box center [1116, 157] width 473 height 28
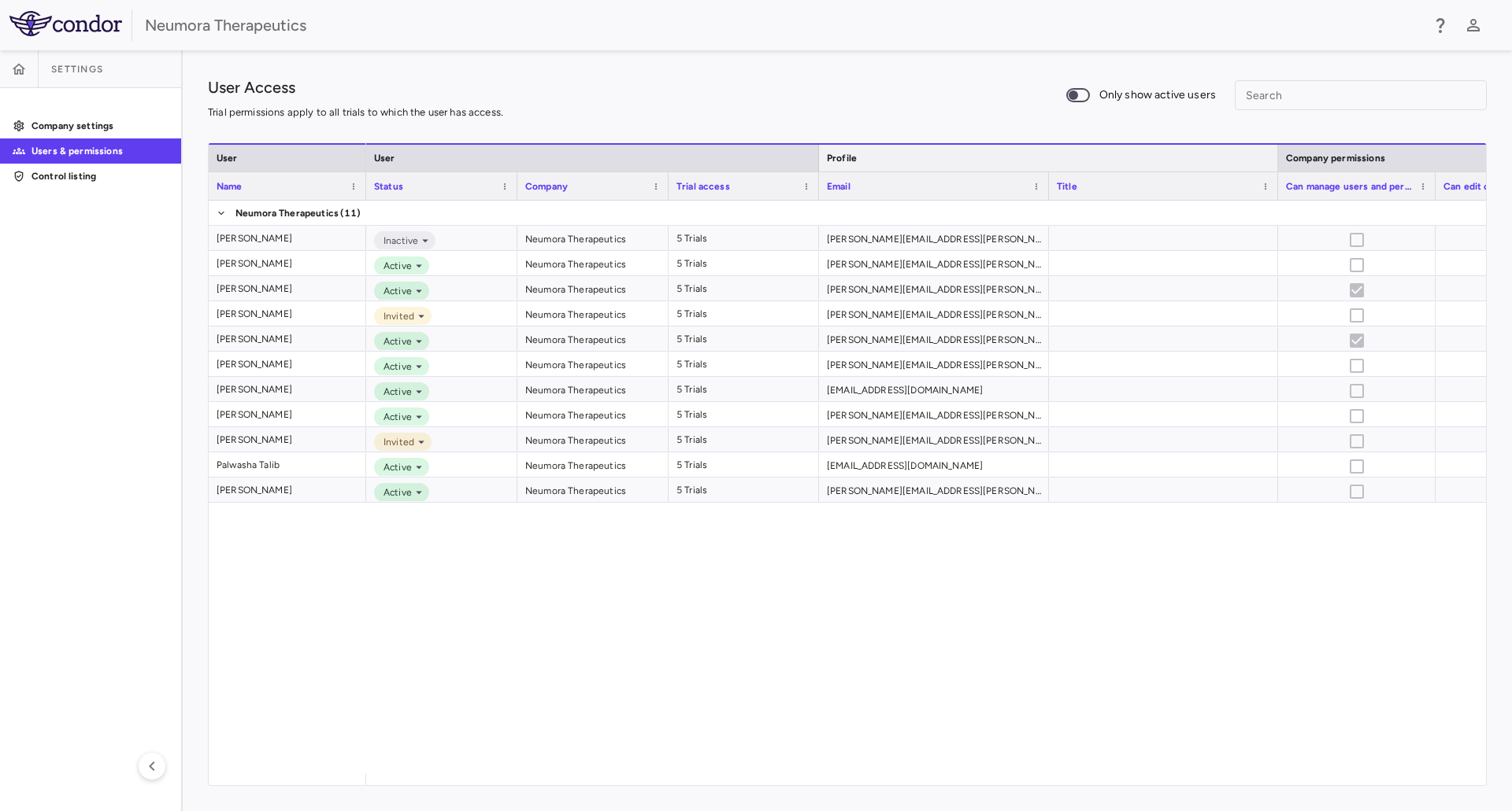
drag, startPoint x: 878, startPoint y: 154, endPoint x: 1276, endPoint y: 187, distance: 399.4
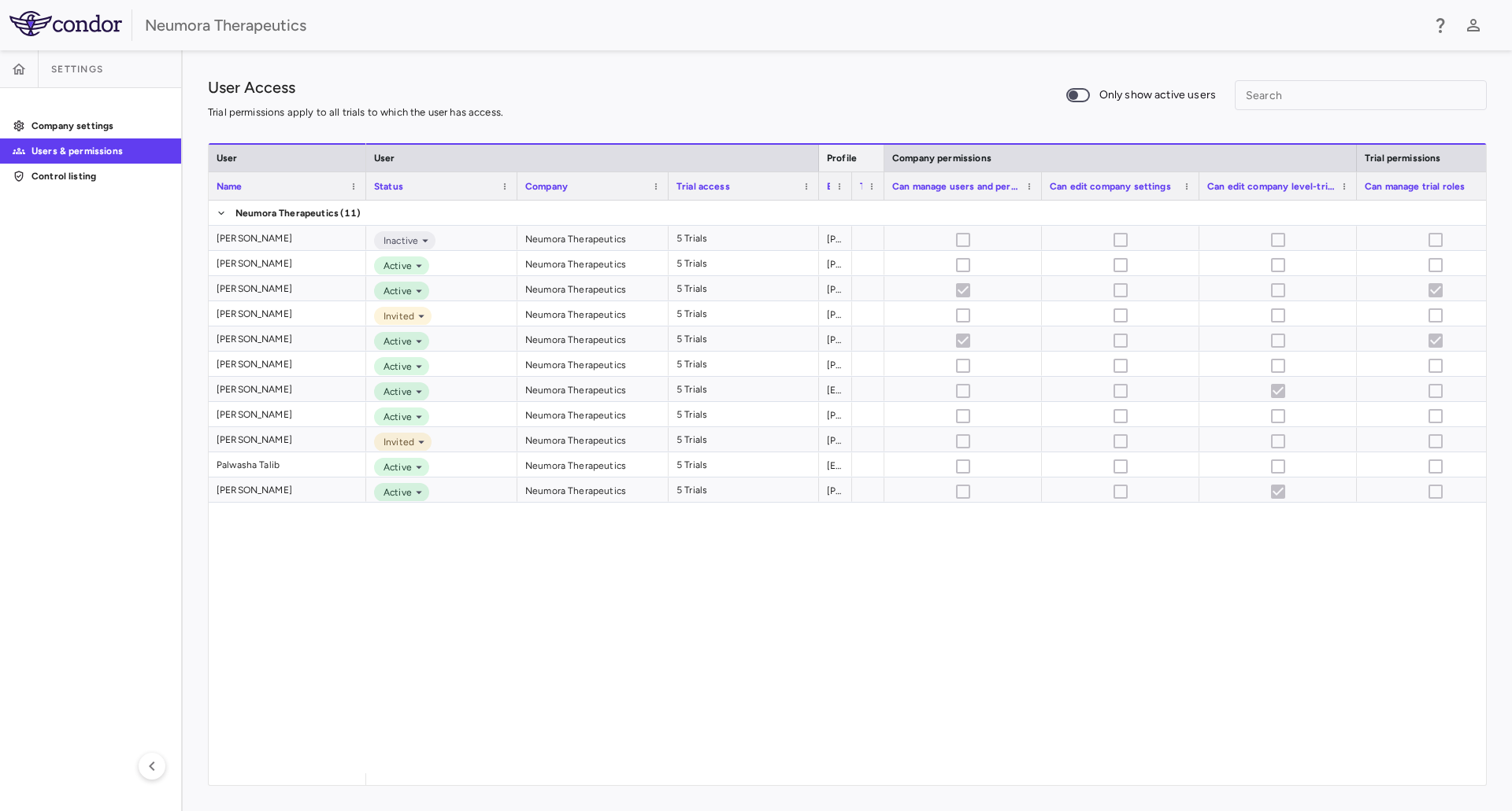
drag, startPoint x: 1276, startPoint y: 148, endPoint x: 862, endPoint y: 160, distance: 414.2
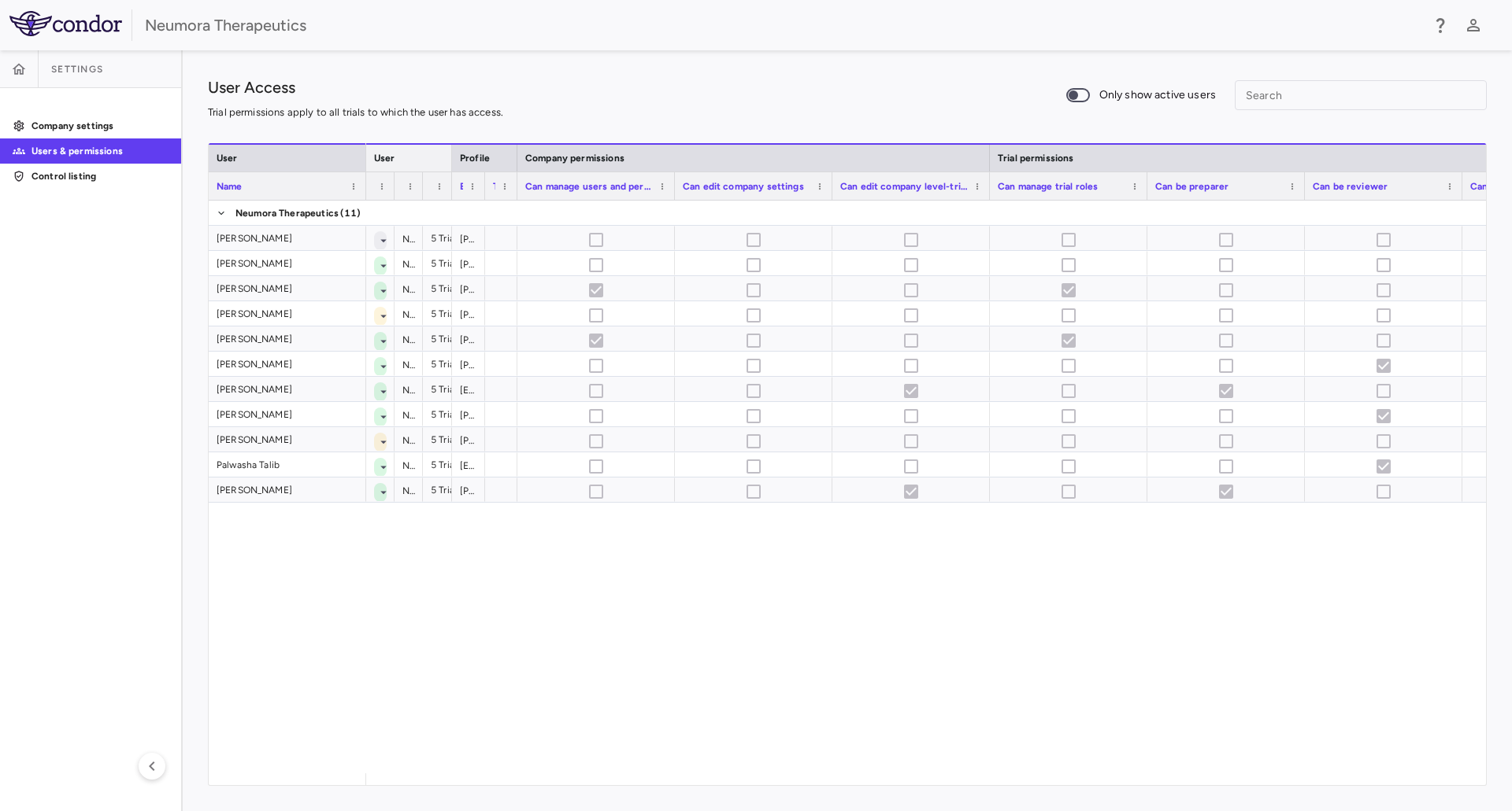
drag, startPoint x: 820, startPoint y: 154, endPoint x: 367, endPoint y: 174, distance: 453.4
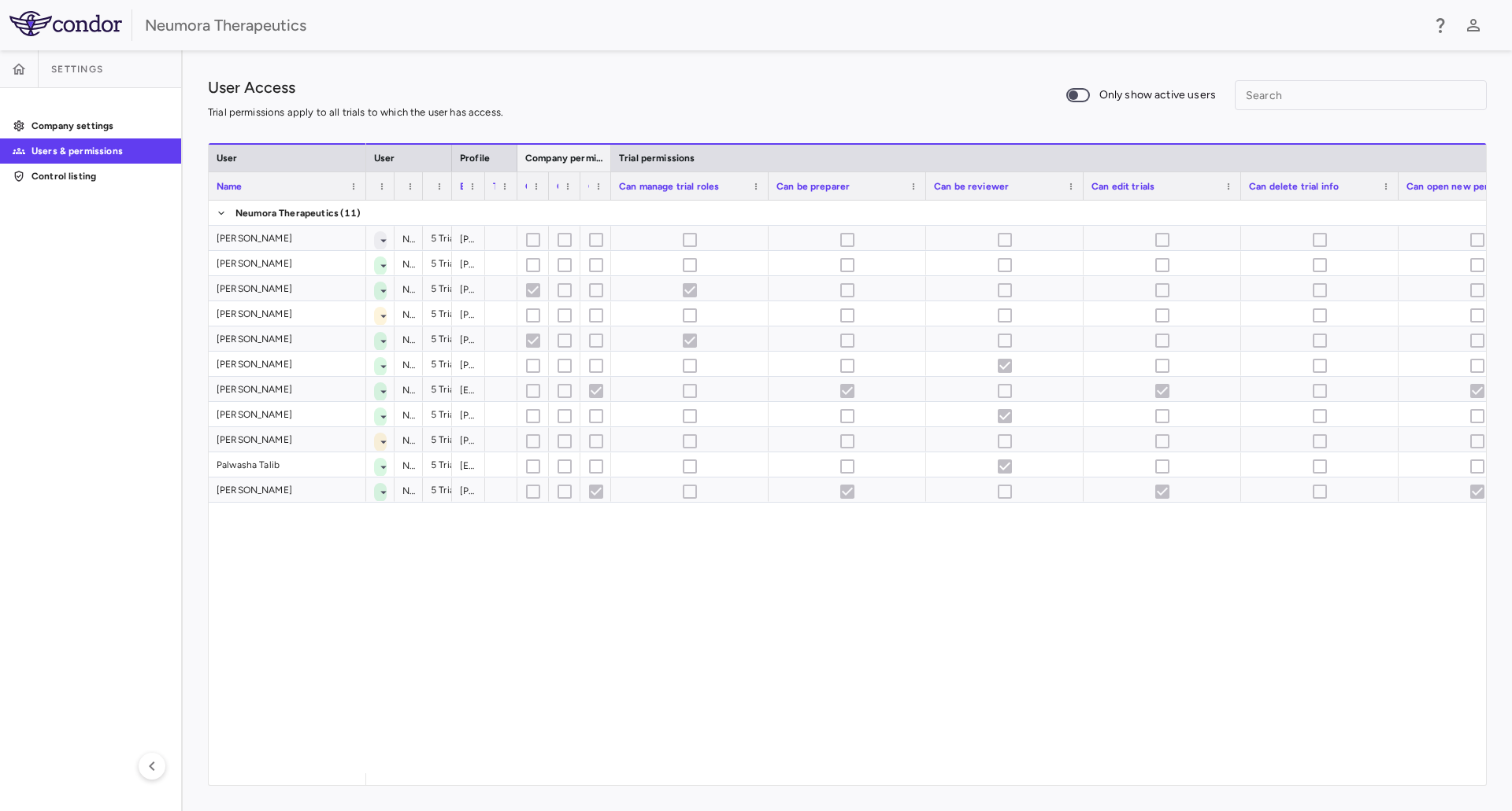
drag, startPoint x: 988, startPoint y: 152, endPoint x: 404, endPoint y: 187, distance: 585.0
click at [404, 187] on div "User Profile Company permissions Trial permissions Status Company Trial access" at bounding box center [1354, 171] width 1978 height 57
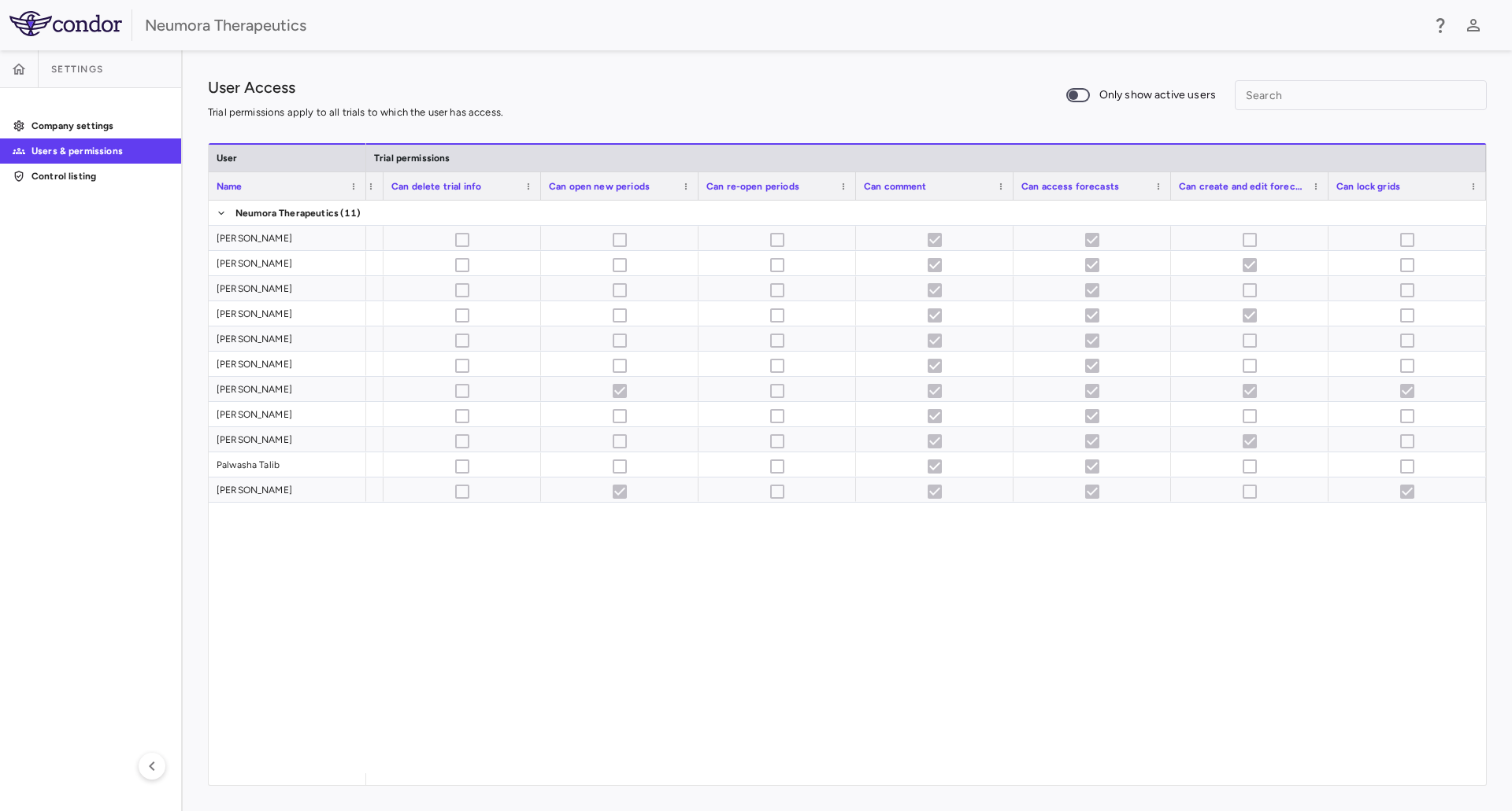
scroll to position [0, 0]
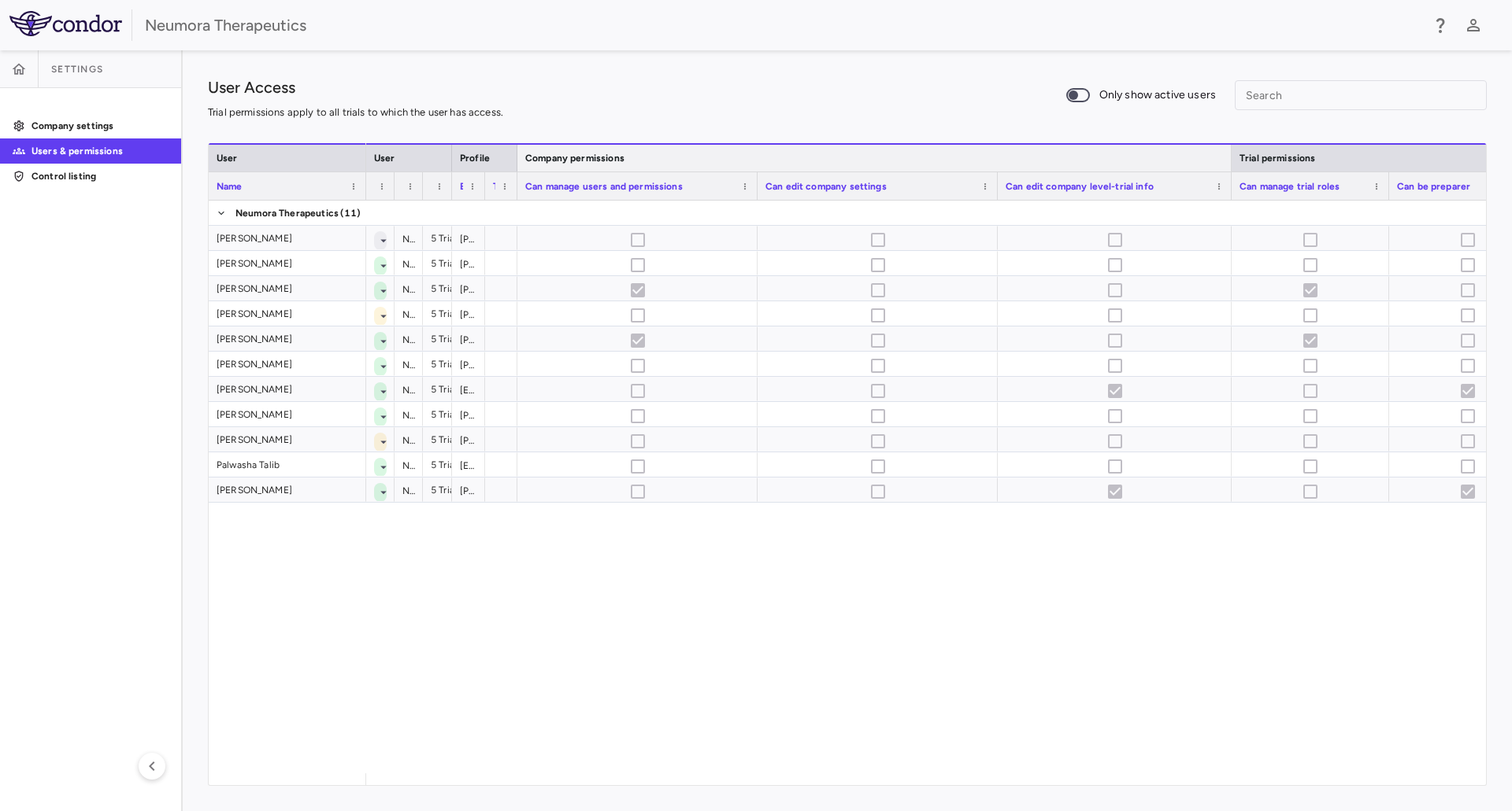
drag, startPoint x: 613, startPoint y: 163, endPoint x: 1233, endPoint y: 170, distance: 620.0
click at [1233, 170] on div at bounding box center [1230, 158] width 6 height 27
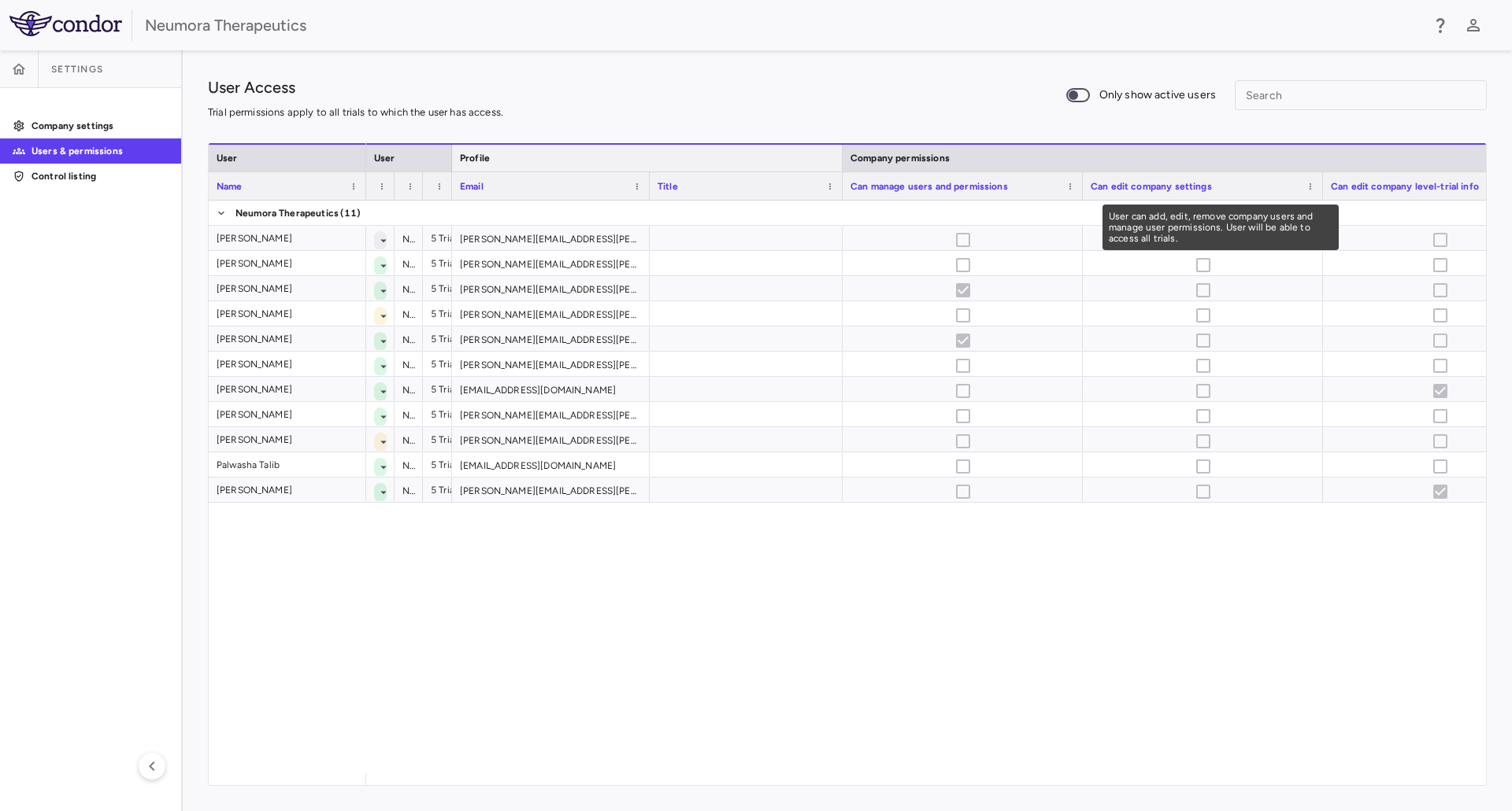
drag, startPoint x: 518, startPoint y: 157, endPoint x: 841, endPoint y: 197, distance: 325.5
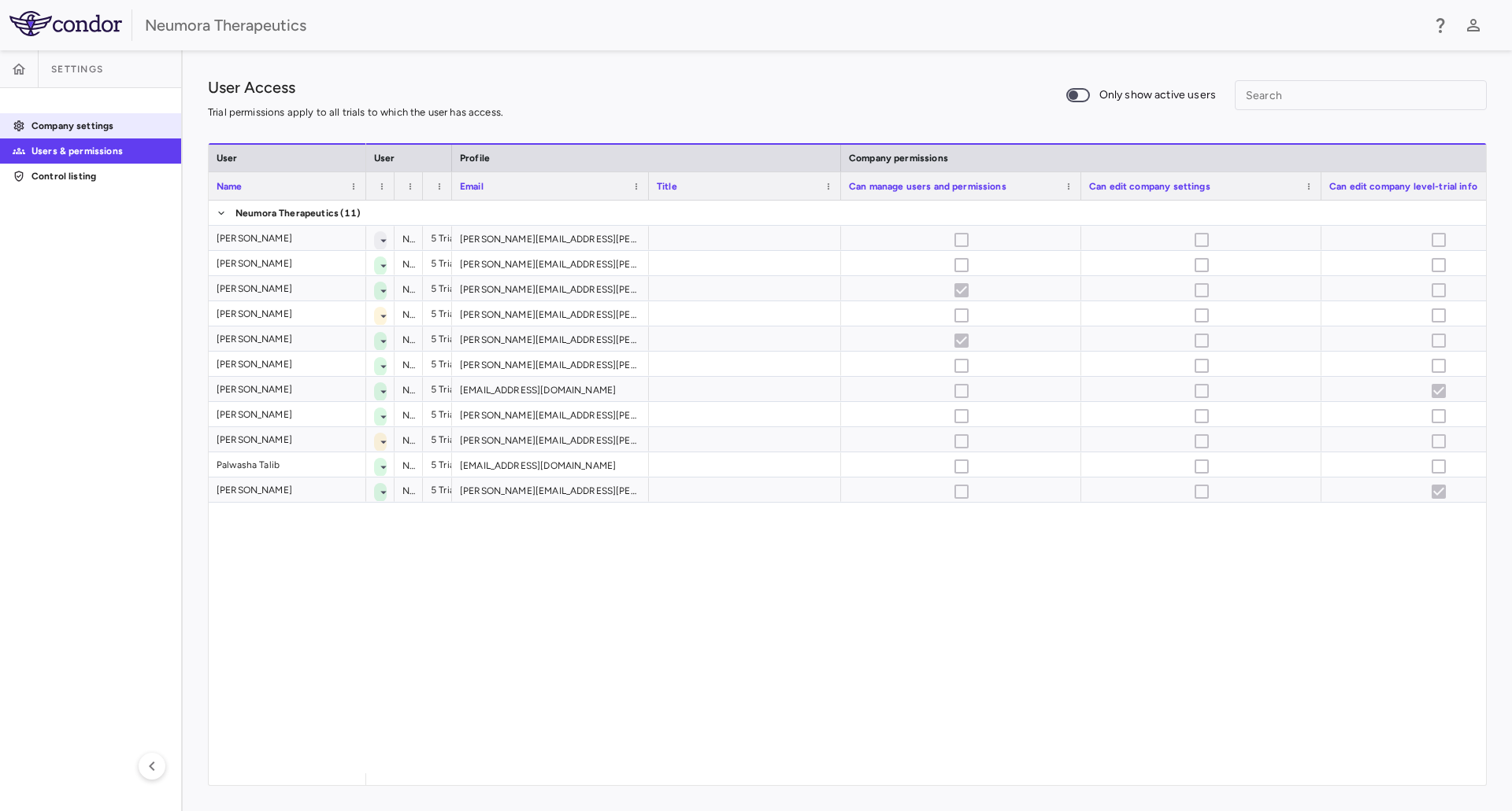
click at [70, 124] on p "Company settings" at bounding box center [100, 126] width 137 height 14
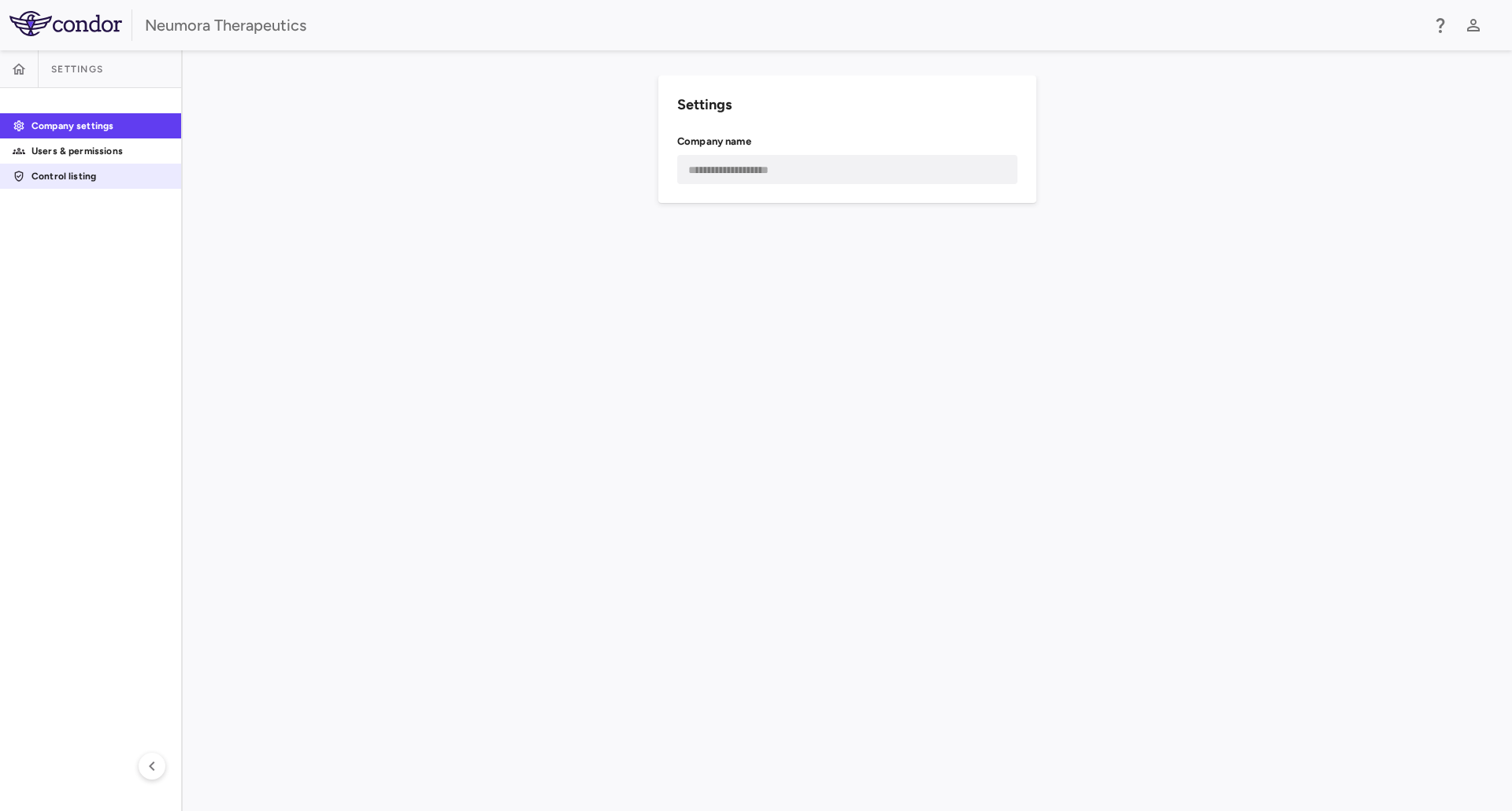
click at [58, 168] on link "Control listing" at bounding box center [90, 177] width 181 height 24
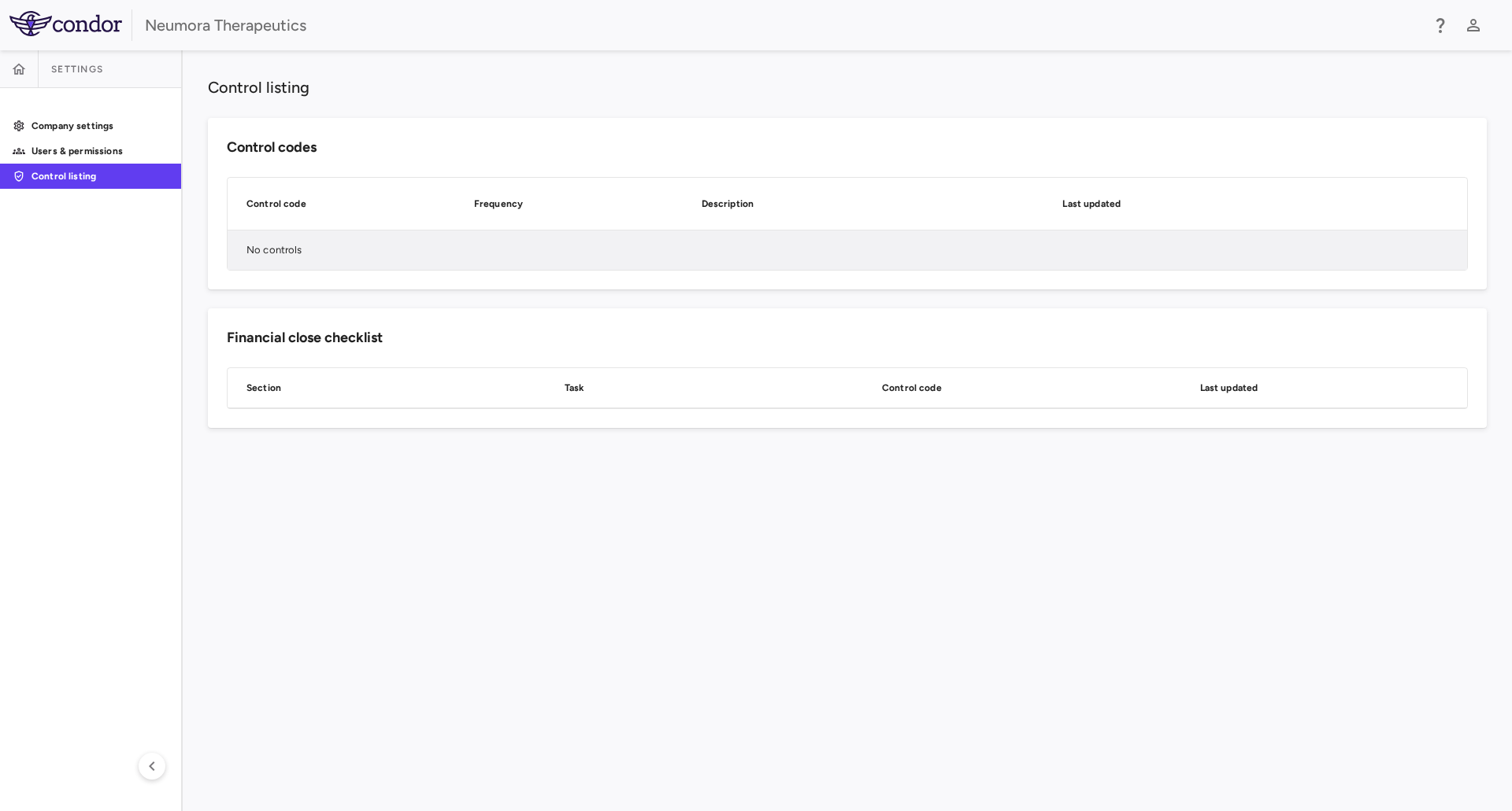
click at [1, 63] on link at bounding box center [19, 69] width 38 height 38
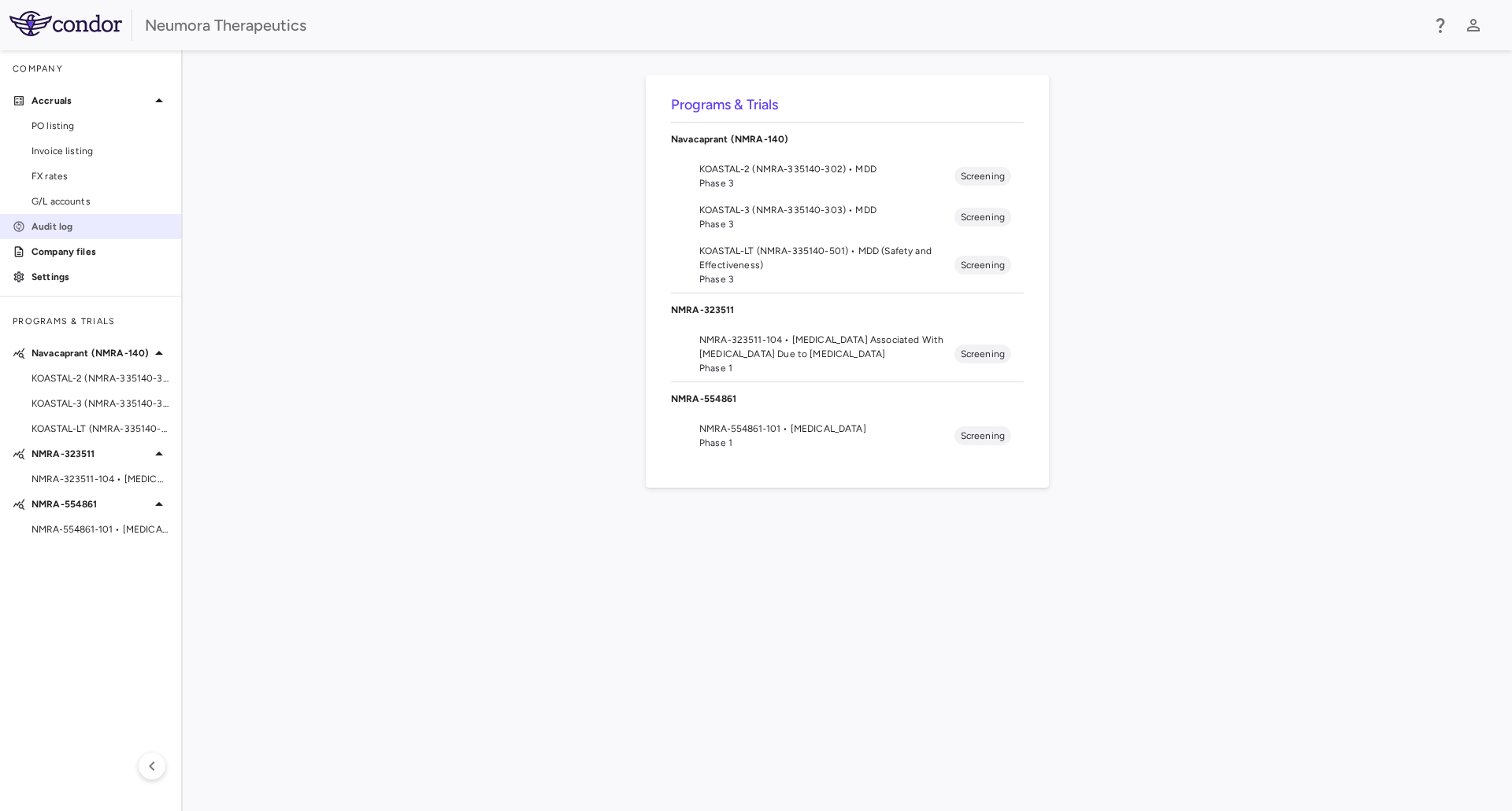
click at [65, 229] on p "Audit log" at bounding box center [100, 227] width 137 height 14
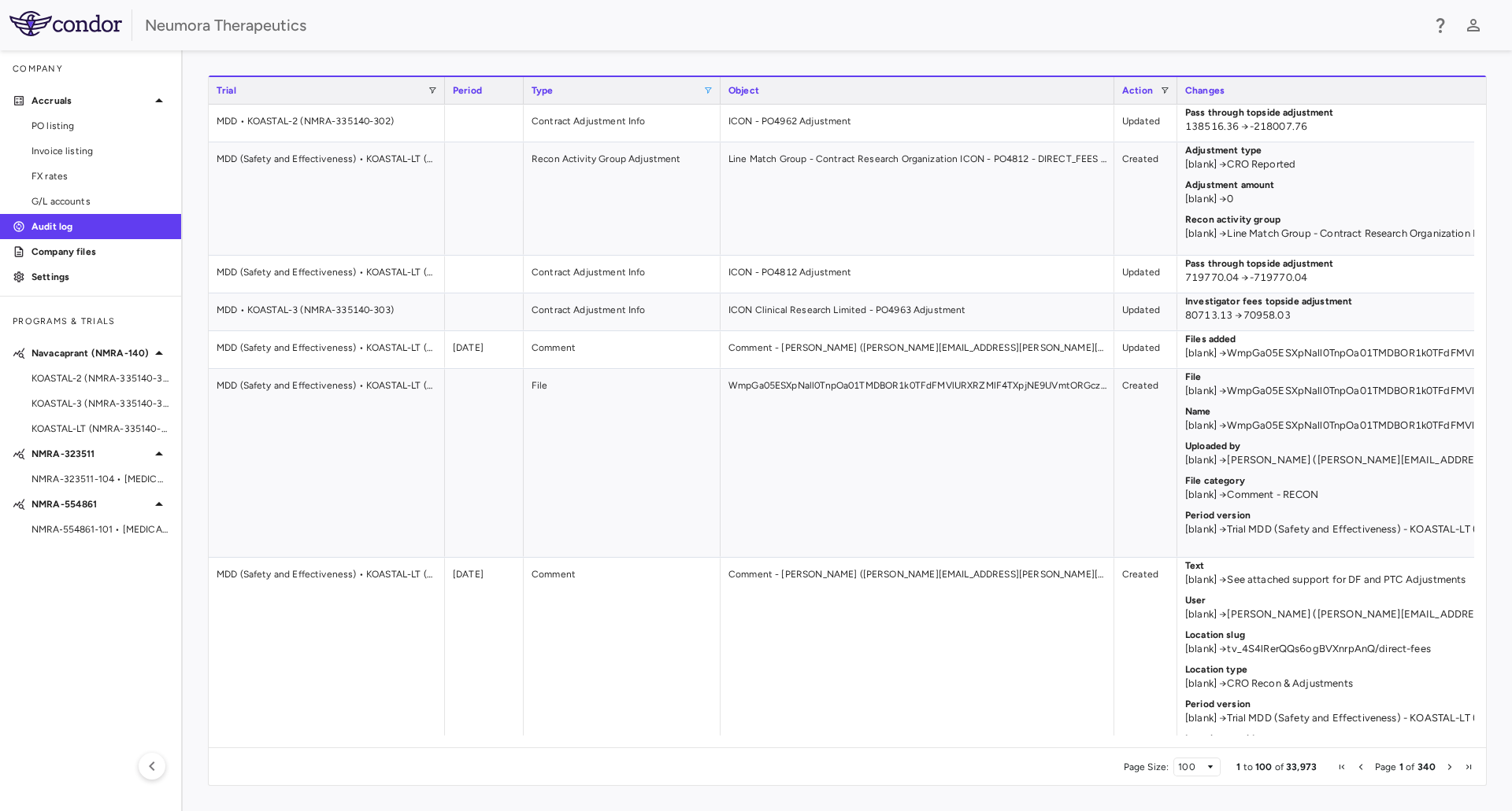
click at [710, 91] on span at bounding box center [708, 90] width 9 height 9
click at [759, 117] on input "Search filter values" at bounding box center [779, 118] width 139 height 19
type input "*"
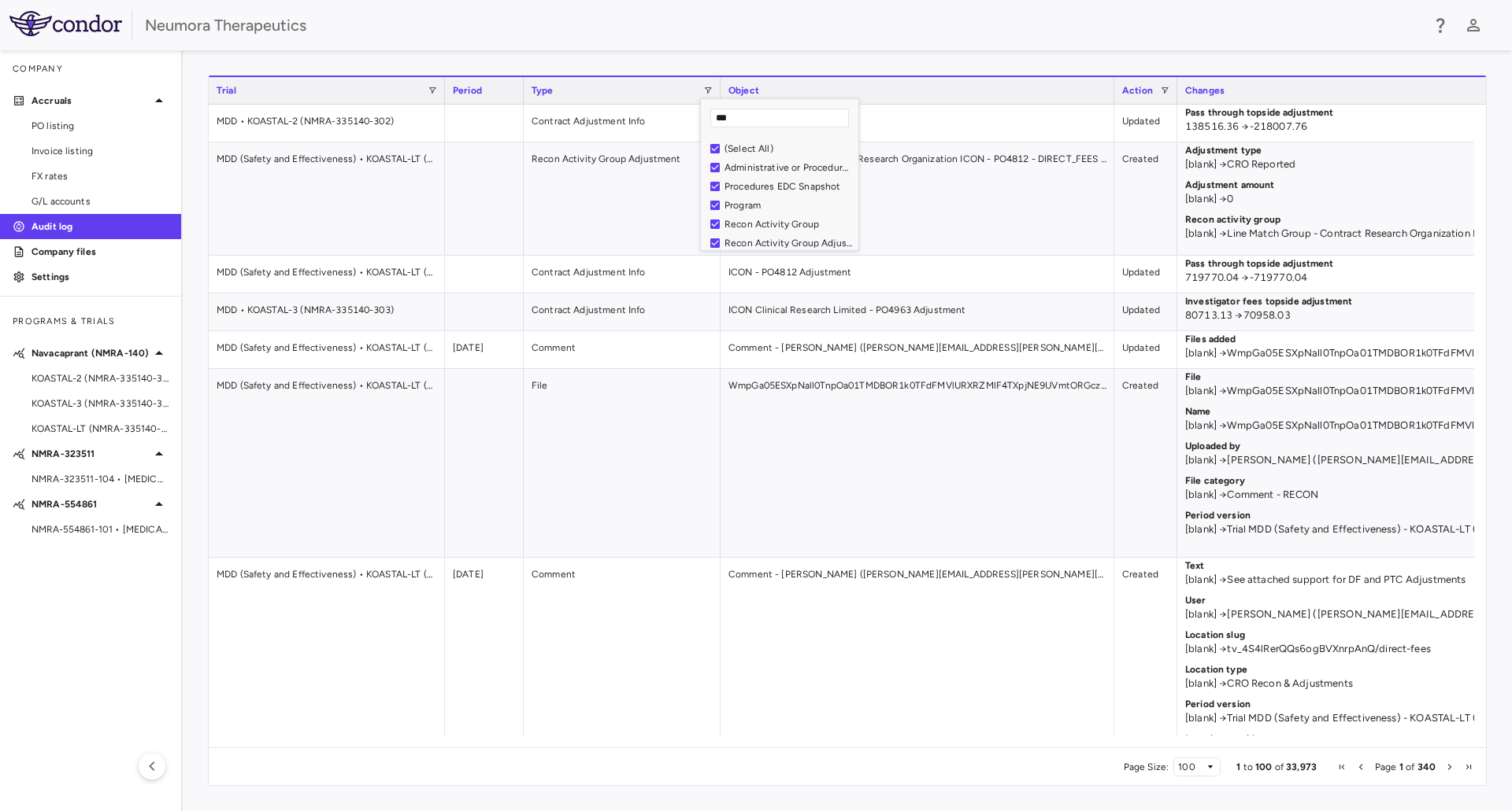
type input "****"
click at [439, 88] on div "Trial" at bounding box center [327, 90] width 236 height 28
click at [432, 88] on span at bounding box center [432, 90] width 9 height 9
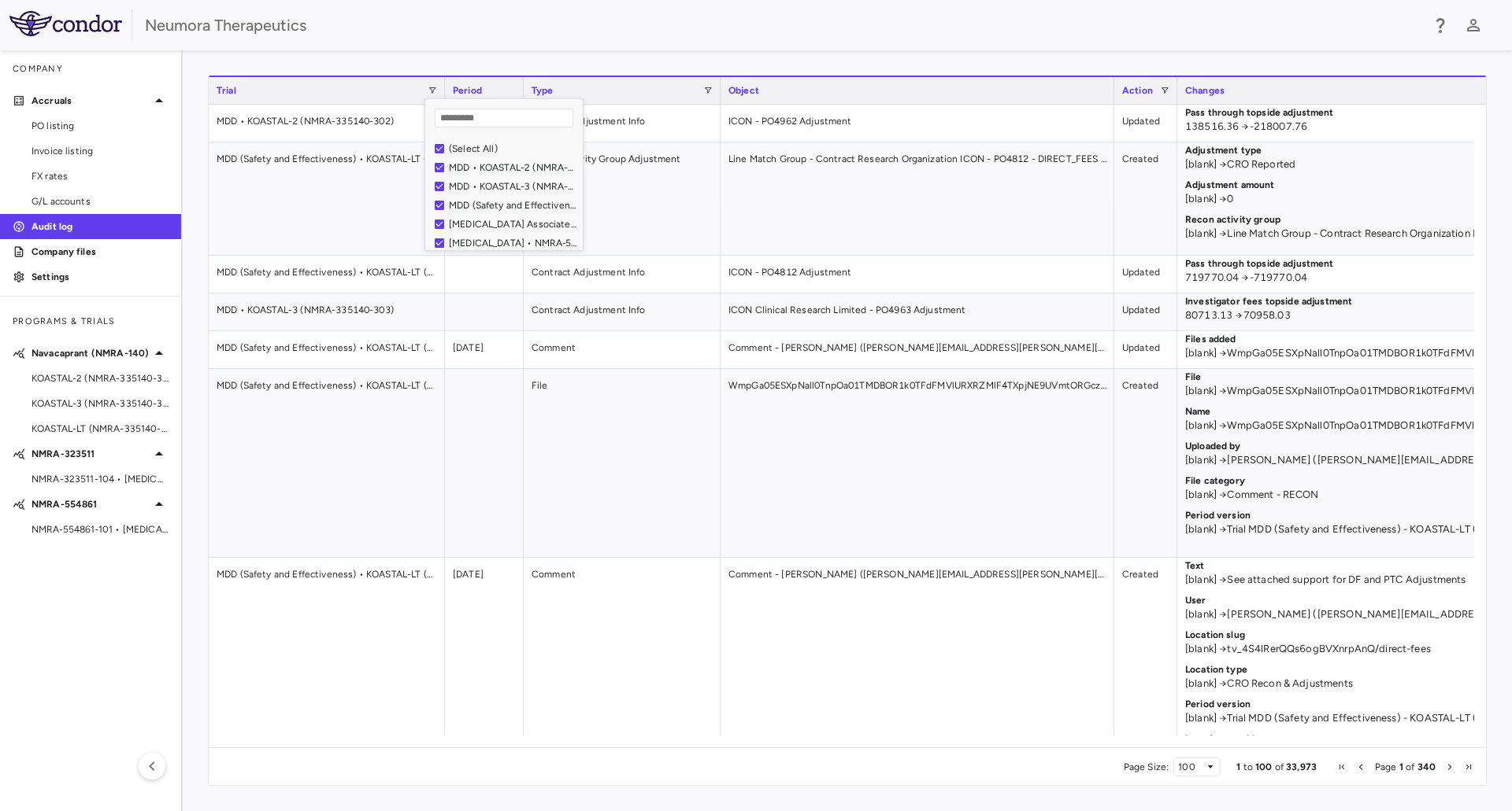
click at [448, 30] on div "Neumora Therapeutics" at bounding box center [782, 25] width 1276 height 24
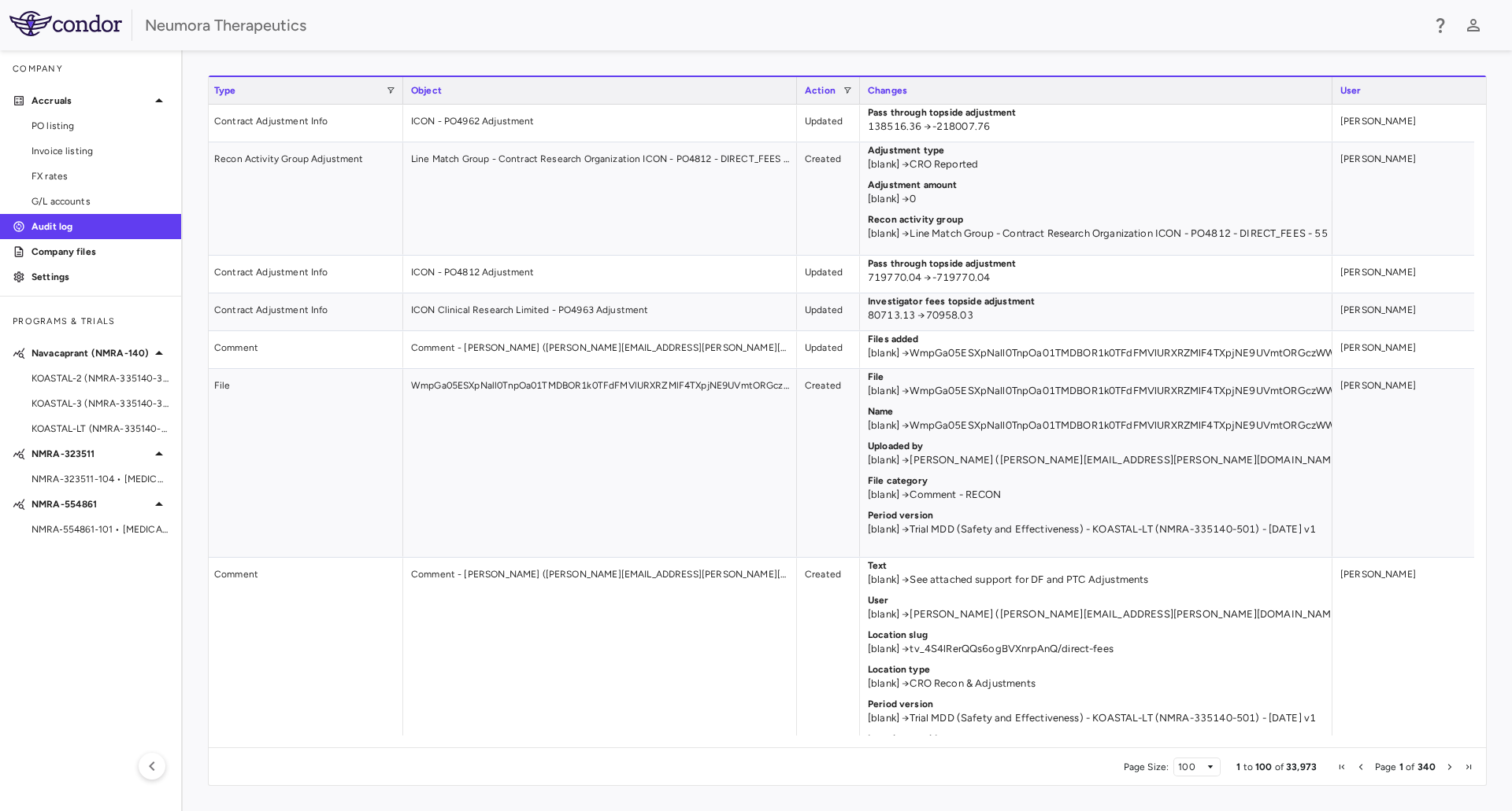
scroll to position [0, 491]
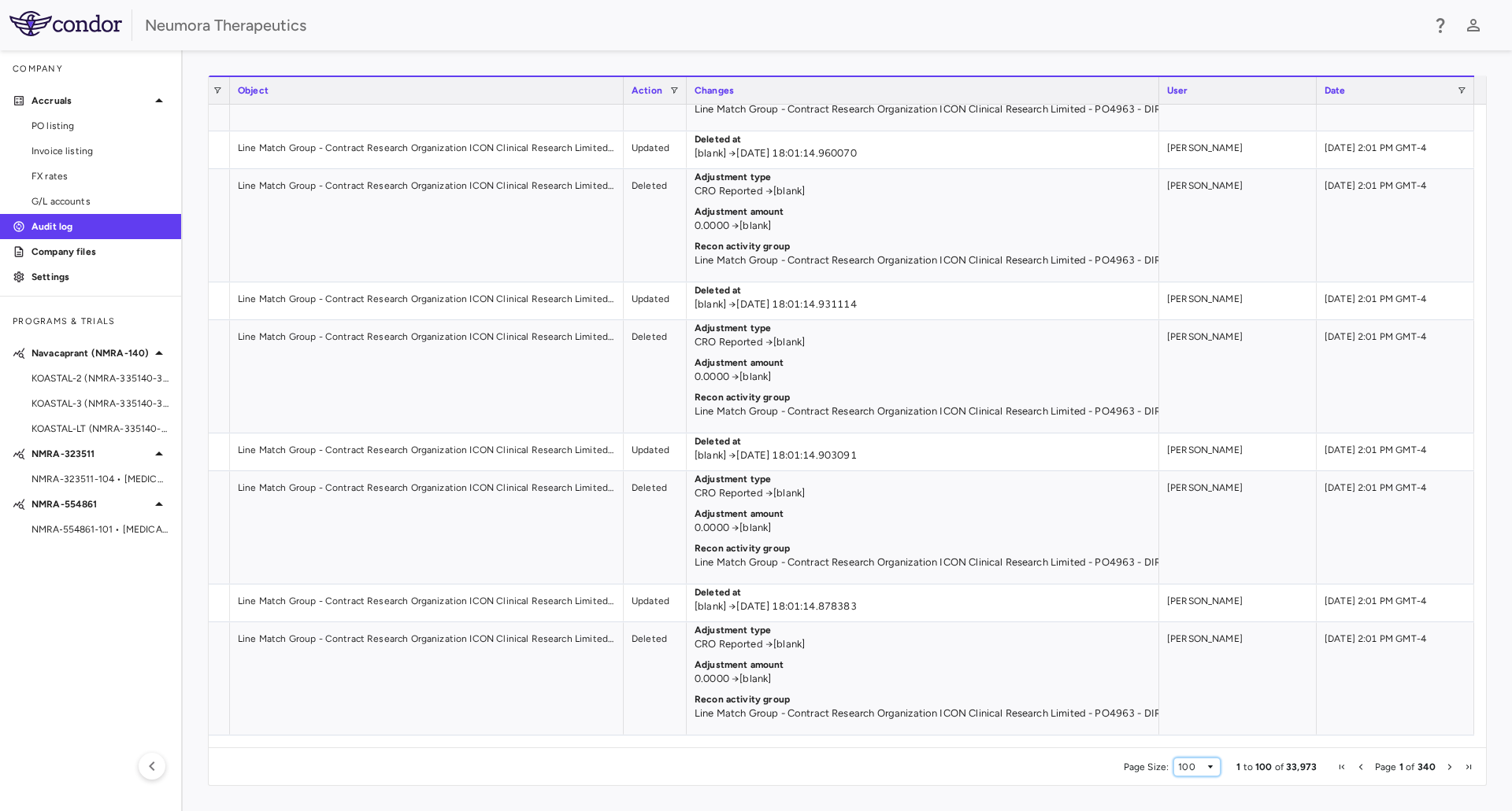
click at [1208, 766] on span "Page Size" at bounding box center [1209, 767] width 9 height 9
click at [1080, 786] on div "Press ENTER to sort. Press CTRL ENTER to open filter Drag here to set row group…" at bounding box center [847, 430] width 1329 height 761
click at [1469, 768] on span "Last Page" at bounding box center [1468, 767] width 9 height 9
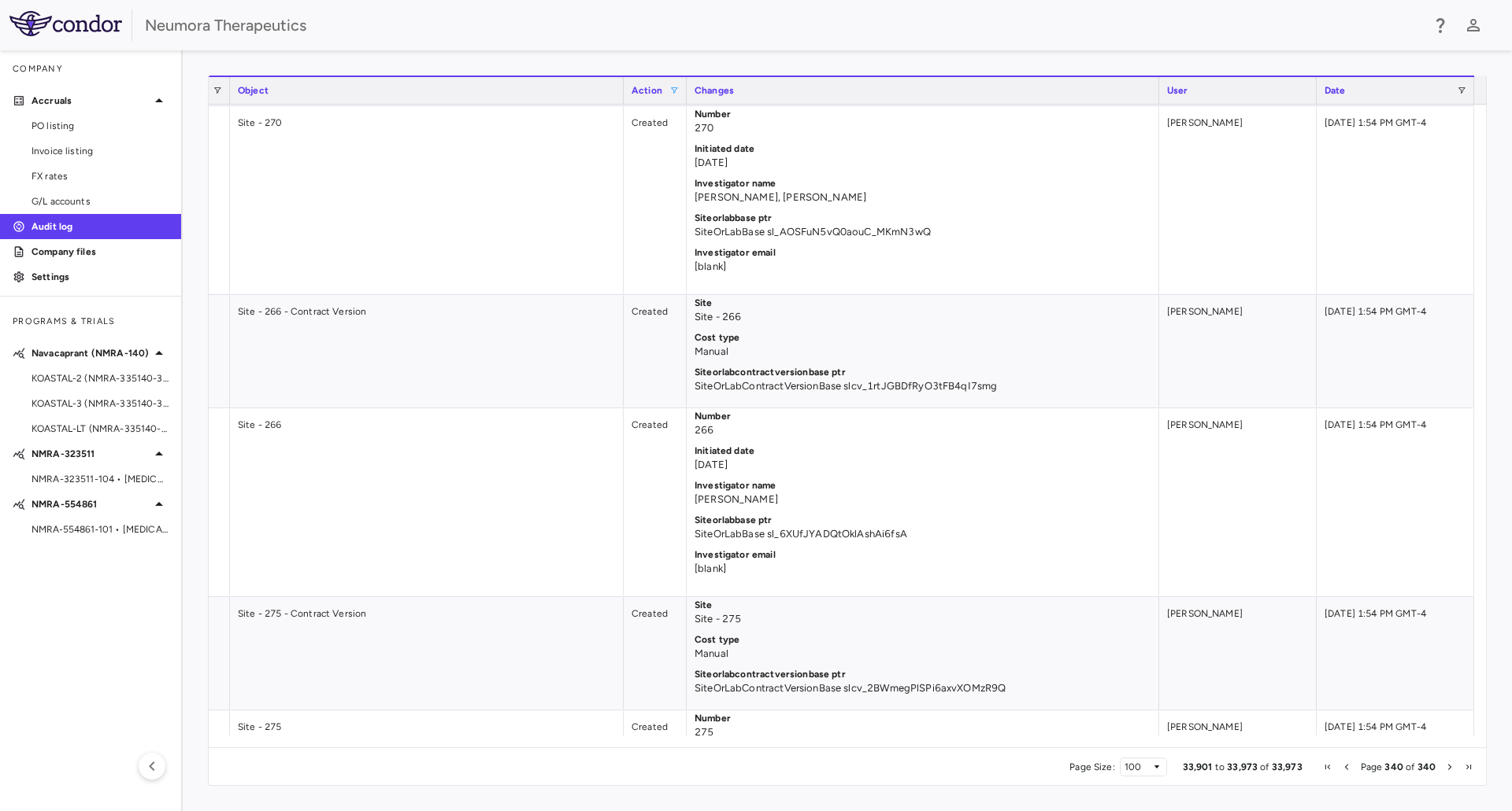
click at [676, 94] on span at bounding box center [674, 90] width 9 height 9
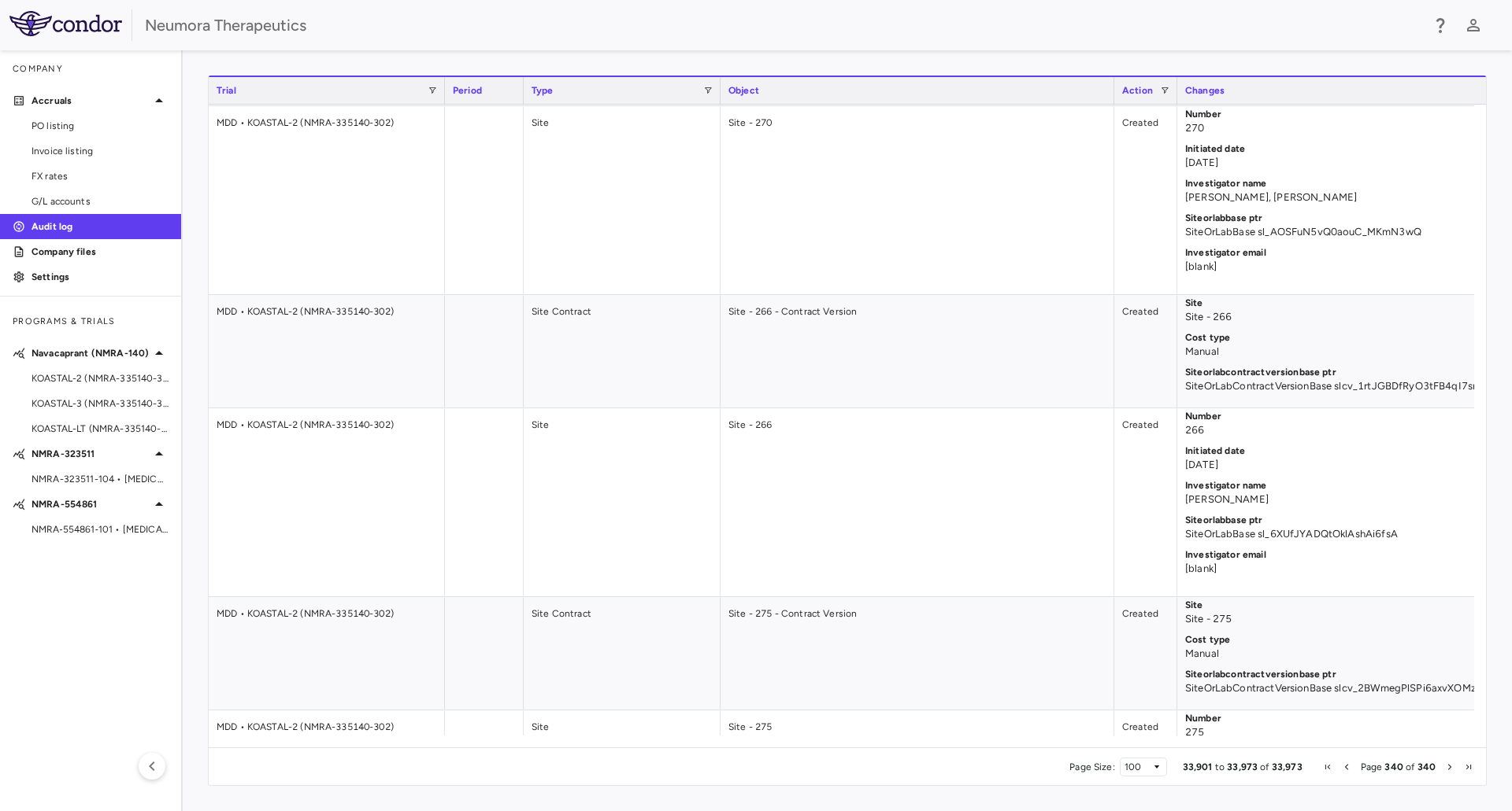
click at [706, 85] on div "Type" at bounding box center [622, 90] width 181 height 27
click at [708, 88] on span at bounding box center [708, 90] width 9 height 9
click at [723, 116] on input "****" at bounding box center [771, 118] width 122 height 19
click at [646, 47] on div "Neumora Therapeutics" at bounding box center [756, 25] width 1512 height 50
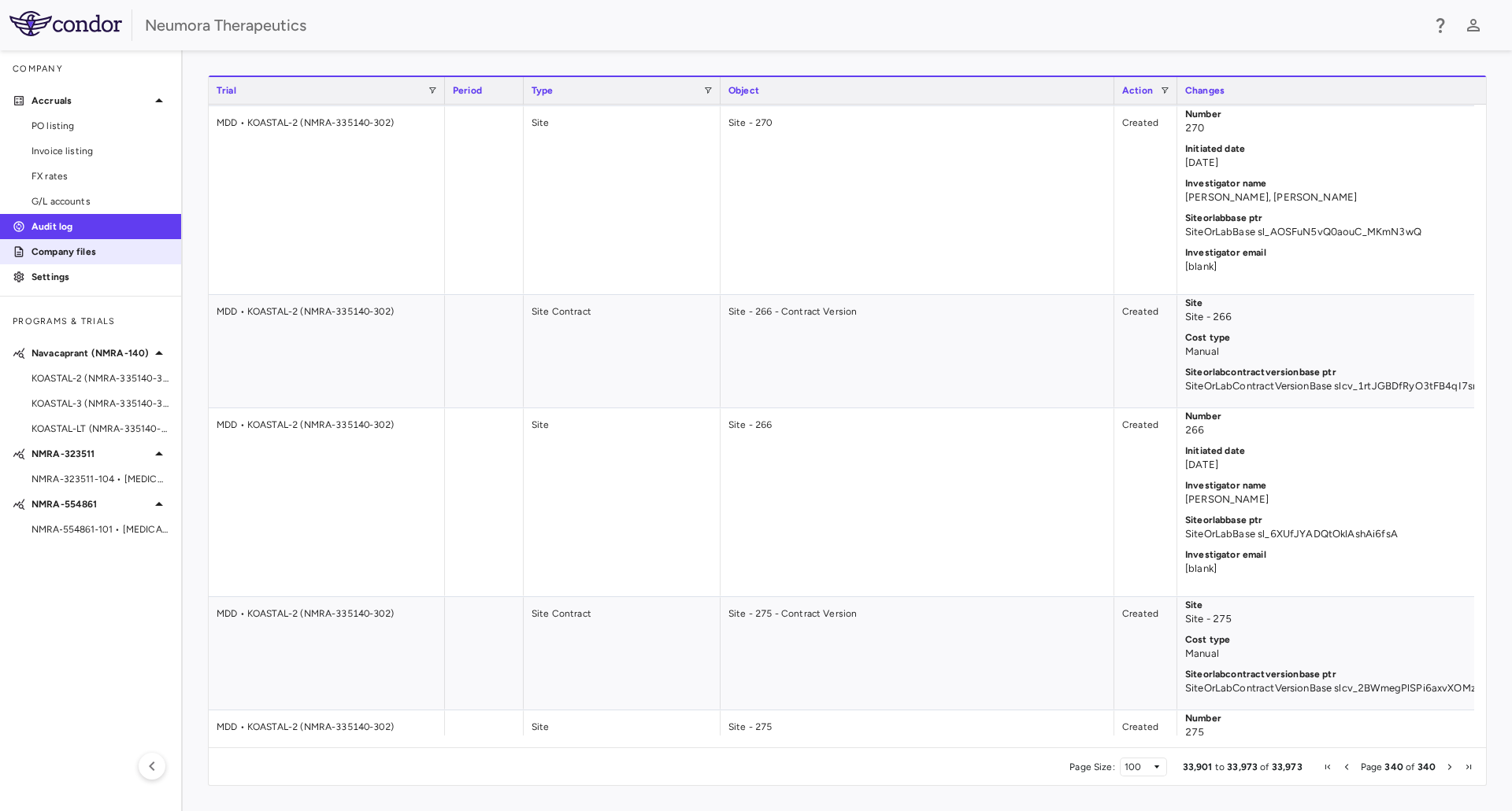
click at [83, 256] on p "Company files" at bounding box center [100, 252] width 137 height 14
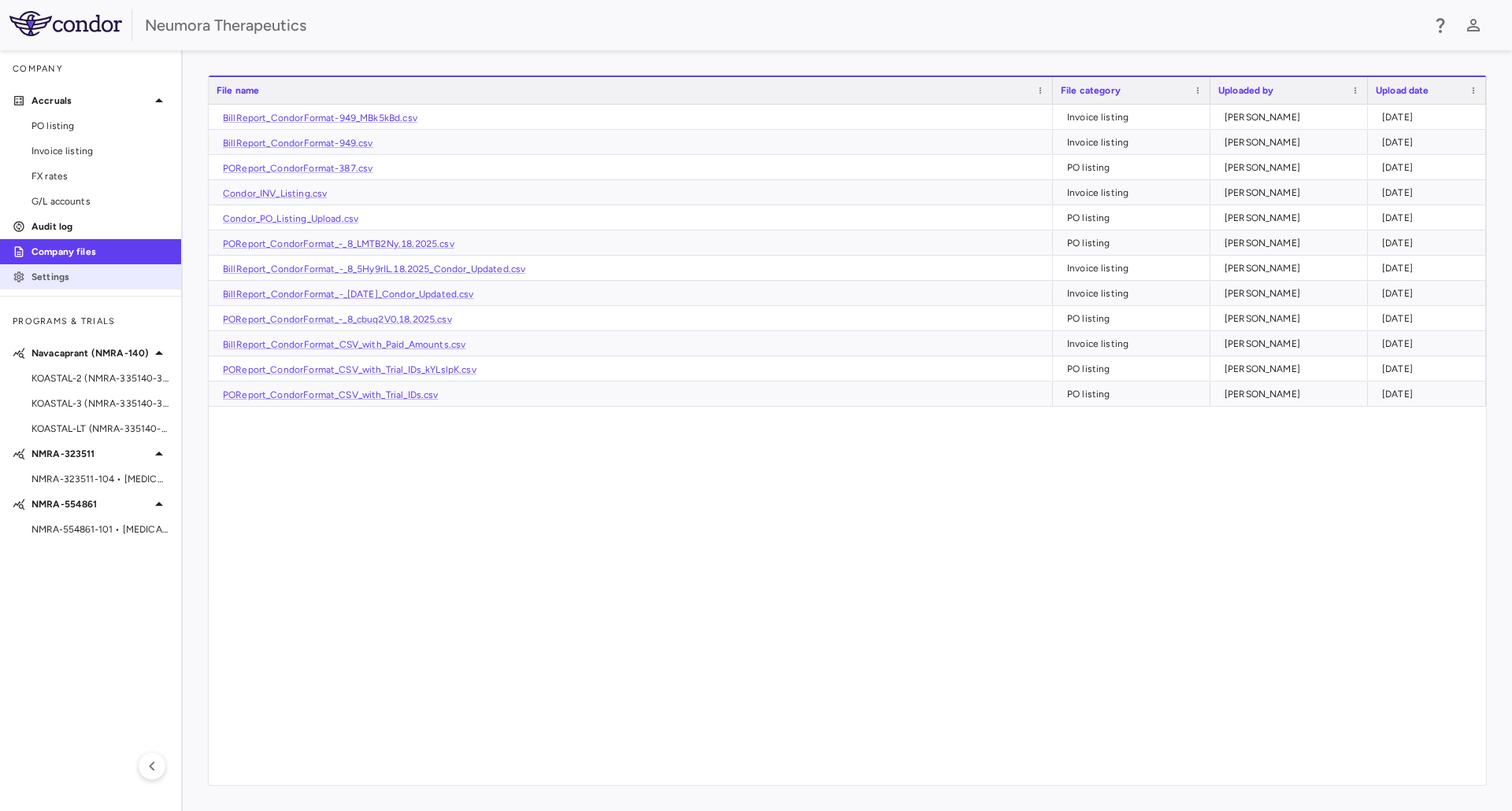
click at [64, 273] on p "Settings" at bounding box center [100, 277] width 137 height 14
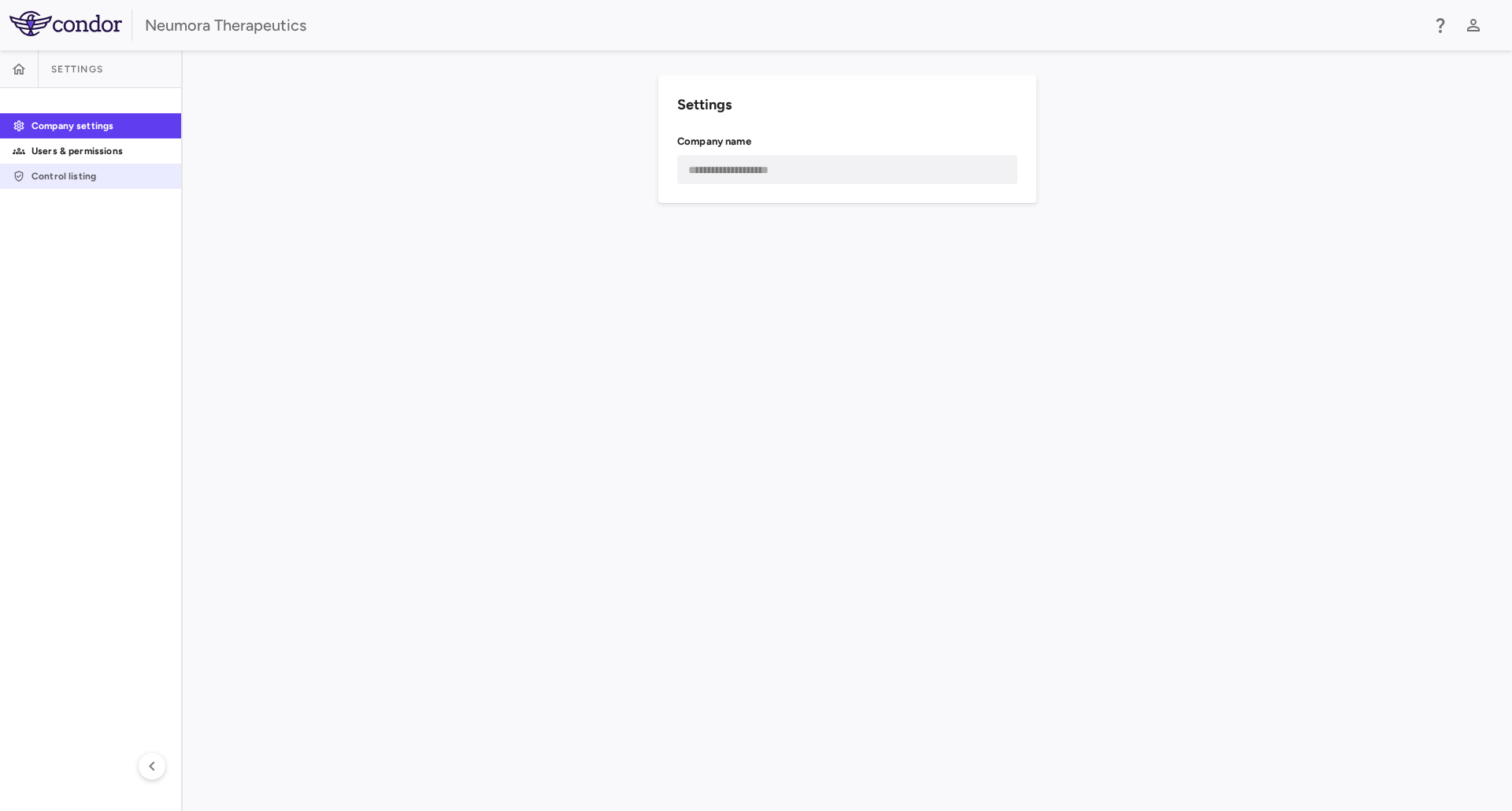
click at [61, 180] on p "Control listing" at bounding box center [100, 176] width 137 height 14
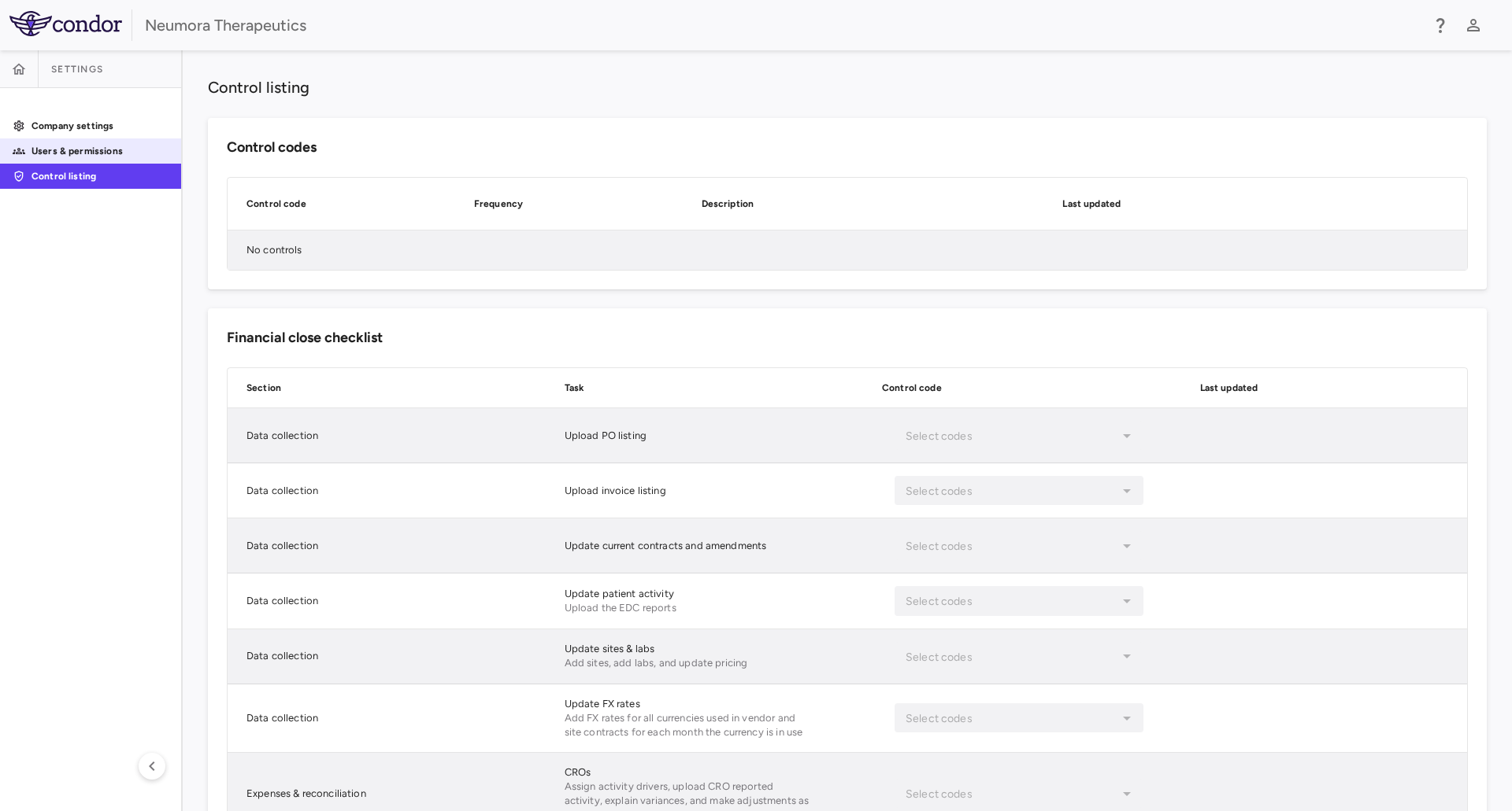
click at [65, 154] on p "Users & permissions" at bounding box center [100, 151] width 137 height 14
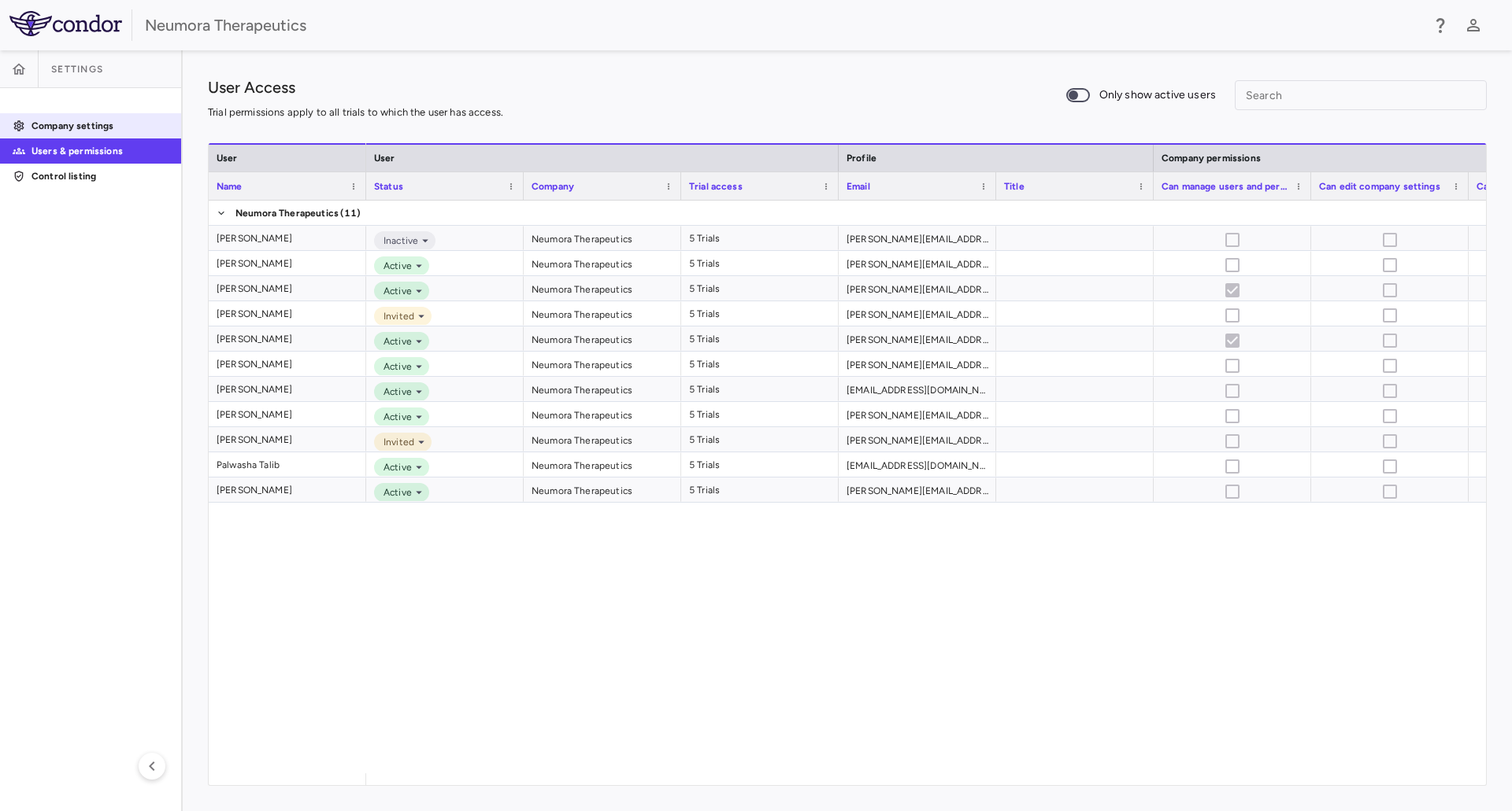
click at [69, 122] on p "Company settings" at bounding box center [100, 126] width 137 height 14
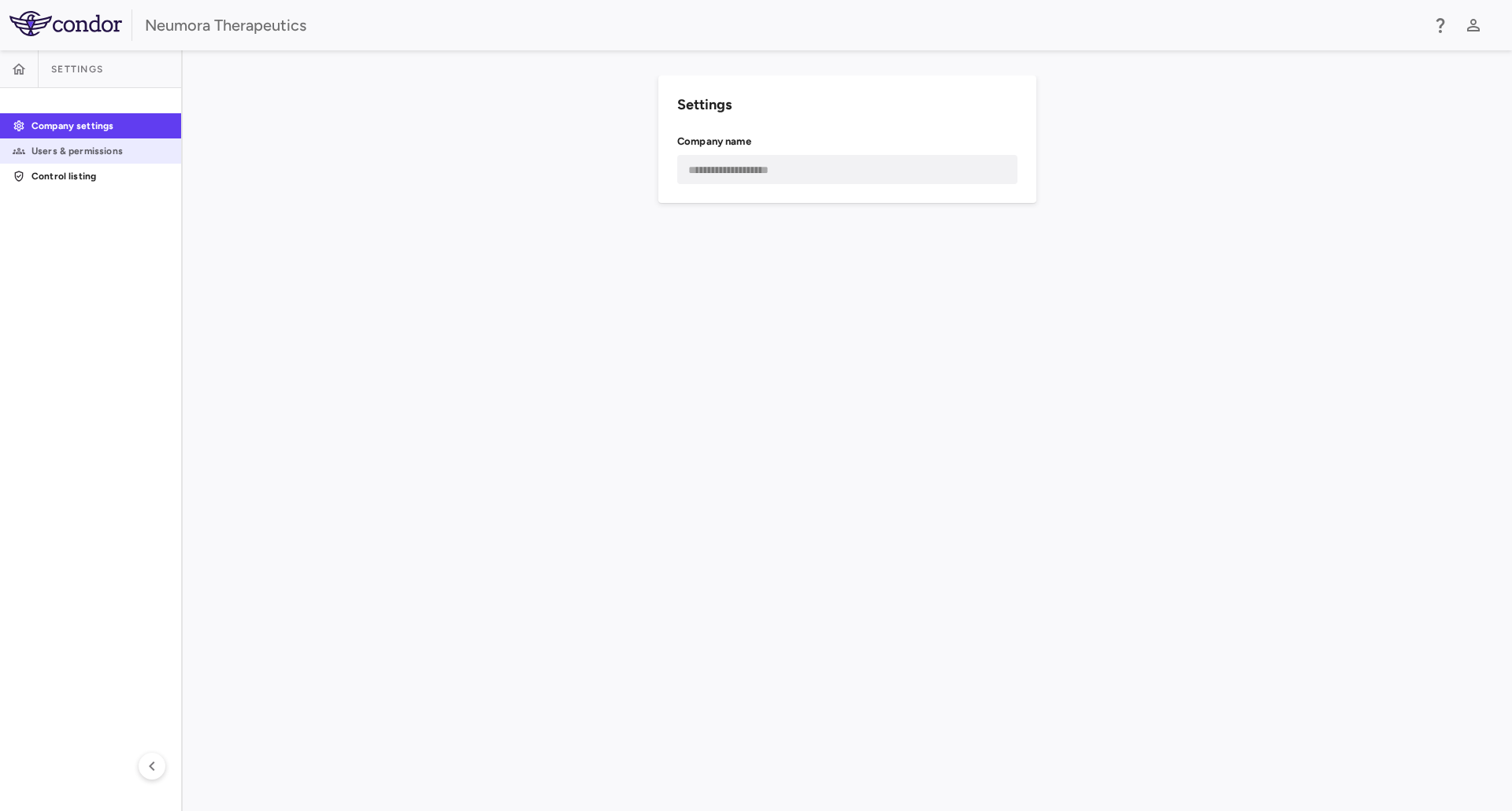
click at [104, 161] on link "Users & permissions" at bounding box center [90, 151] width 181 height 24
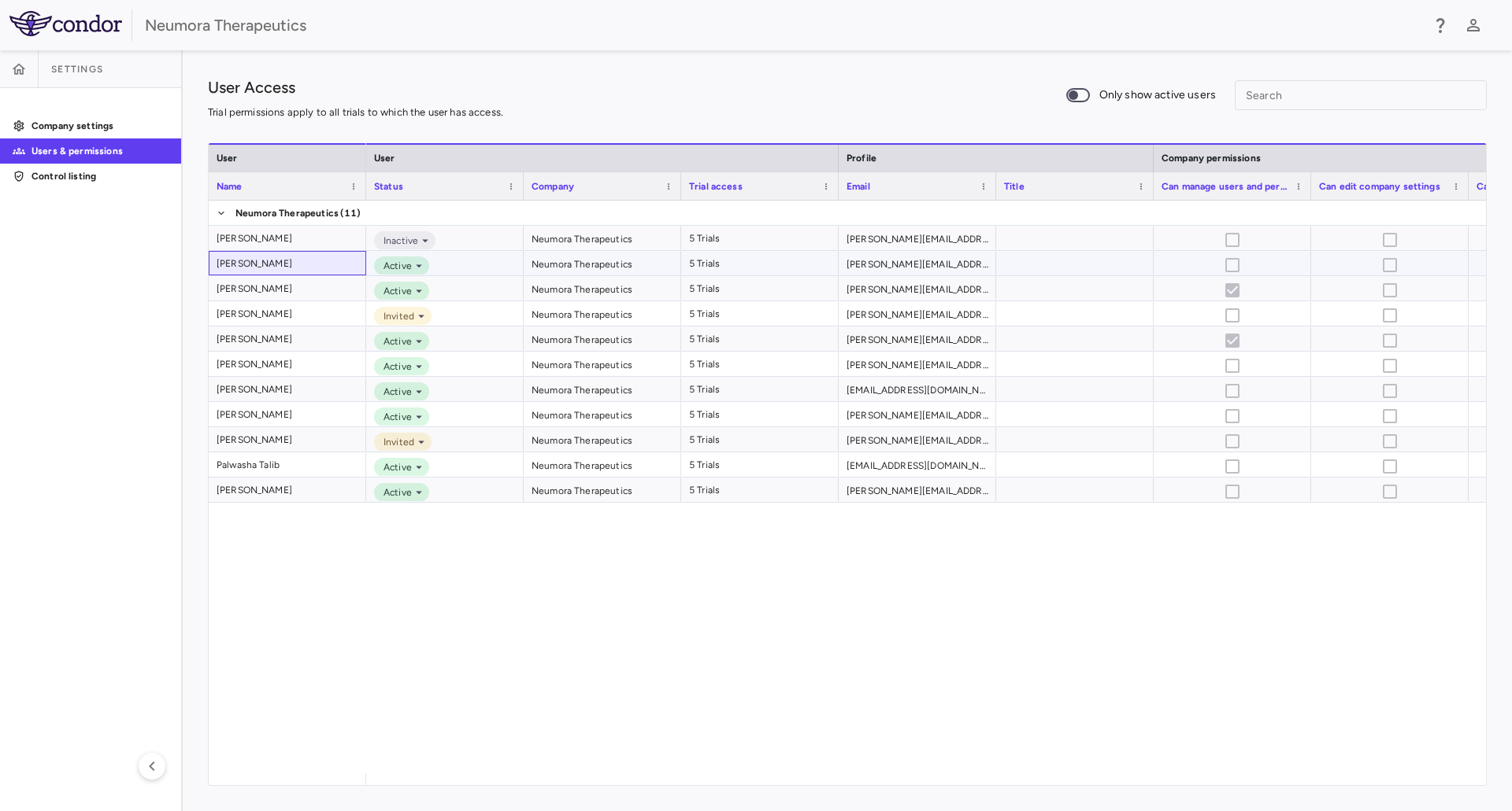
click at [243, 261] on div "[PERSON_NAME]" at bounding box center [255, 263] width 76 height 25
click at [245, 288] on div "[PERSON_NAME]" at bounding box center [255, 289] width 76 height 25
click at [1056, 593] on div "Inactive Neumora Therapeutics 5 Trials [PERSON_NAME][EMAIL_ADDRESS][PERSON_NAME…" at bounding box center [925, 487] width 1120 height 573
